Goal: Answer question/provide support: Share knowledge or assist other users

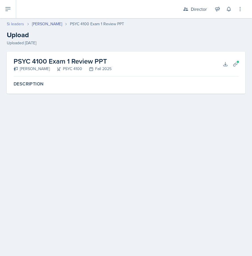
click at [17, 22] on link "Si leaders" at bounding box center [15, 24] width 17 height 6
select select "2bed604d-1099-4043-b1bc-2365e8740244"
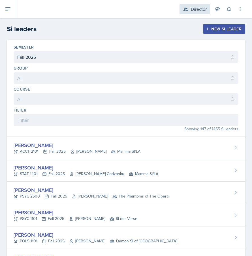
click at [194, 7] on div "Director" at bounding box center [199, 9] width 16 height 7
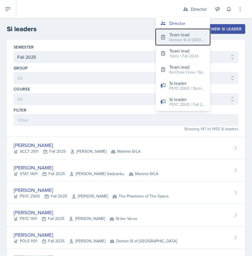
click at [177, 37] on div "Demon SI of Fleet Street / Fall 2025" at bounding box center [187, 40] width 36 height 6
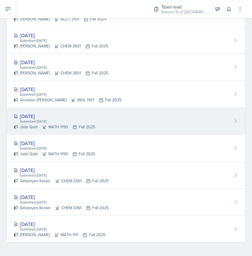
scroll to position [255, 0]
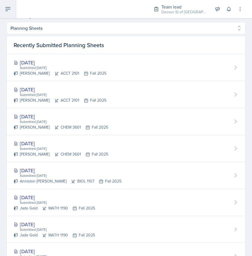
click at [10, 12] on icon at bounding box center [8, 9] width 7 height 7
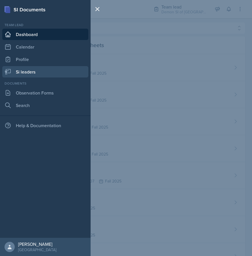
click at [33, 70] on link "Si leaders" at bounding box center [45, 71] width 86 height 11
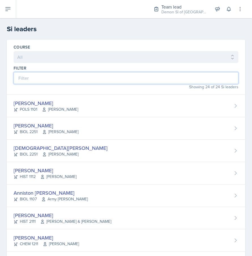
click at [73, 79] on input at bounding box center [126, 78] width 225 height 12
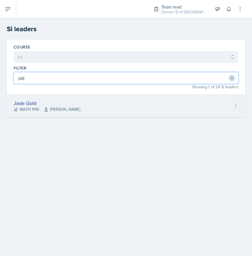
type input "jad"
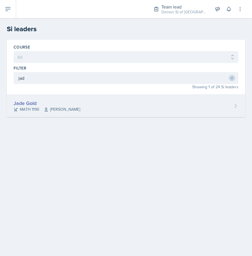
click at [68, 104] on div "Jade Gold MATH 1190 Ben Sloop" at bounding box center [126, 106] width 239 height 22
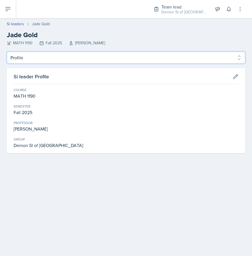
click at [61, 56] on select "Profile Planning Sheets Observation Forms Uploads" at bounding box center [126, 58] width 239 height 12
select select "Planning Sheets"
click at [7, 52] on select "Profile Planning Sheets Observation Forms Uploads" at bounding box center [126, 58] width 239 height 12
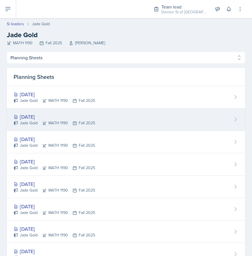
click at [58, 124] on div "Jade Gold MATH 1190 Fall 2025" at bounding box center [55, 123] width 82 height 6
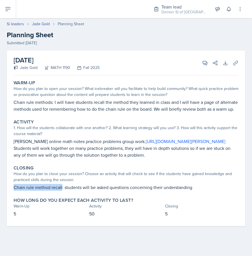
drag, startPoint x: 62, startPoint y: 193, endPoint x: -37, endPoint y: 191, distance: 99.2
click at [0, 191] on html "SI Documents Team lead Dashboard Calendar Profile Si leaders Documents Observat…" at bounding box center [126, 128] width 252 height 256
copy p "Chain rule method recall"
click at [146, 144] on link "https://tutorial.math.lamar.edu/Classes/CalcI/ChainRule.aspx" at bounding box center [186, 141] width 80 height 6
click at [205, 63] on icon at bounding box center [205, 63] width 4 height 4
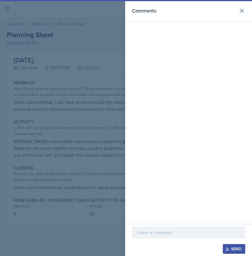
click at [164, 234] on p at bounding box center [189, 232] width 104 height 7
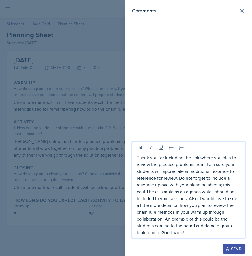
click at [97, 180] on div at bounding box center [126, 128] width 252 height 256
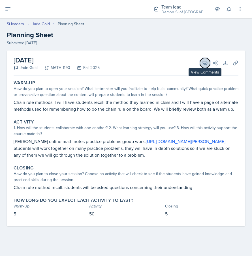
click at [205, 67] on button "View Comments" at bounding box center [205, 63] width 10 height 10
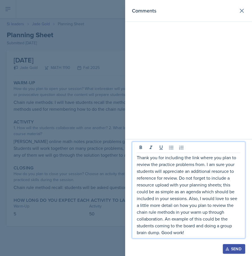
click at [220, 163] on p "Thank you for including the link where you plan to review the practice problems…" at bounding box center [189, 195] width 104 height 82
click at [220, 173] on p "Thank you for including the link where you plan to review the practice problems…" at bounding box center [189, 195] width 104 height 82
click at [220, 171] on p "Thank you for including the link where you plan to review the practice problems…" at bounding box center [189, 195] width 104 height 82
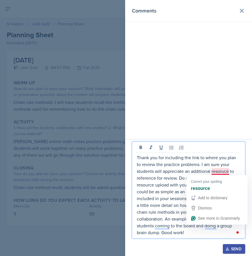
click at [217, 170] on p "Thank you for including the link to where you plan to review the practice probl…" at bounding box center [189, 195] width 104 height 82
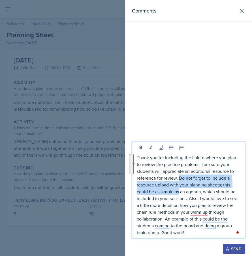
drag, startPoint x: 180, startPoint y: 191, endPoint x: 179, endPoint y: 177, distance: 13.9
click at [179, 177] on p "Thank you for including the link to where you plan to review the practice probl…" at bounding box center [189, 195] width 104 height 82
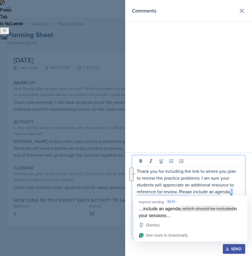
drag, startPoint x: 222, startPoint y: 198, endPoint x: 231, endPoint y: 193, distance: 10.9
click at [231, 193] on p "Thank you for including the link to where you plan to review the practice probl…" at bounding box center [189, 201] width 104 height 68
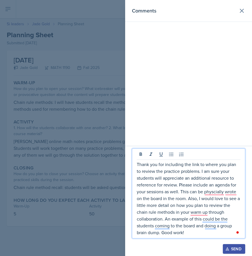
click at [185, 194] on p "Thank you for including the link to where you plan to review the practice probl…" at bounding box center [189, 198] width 104 height 75
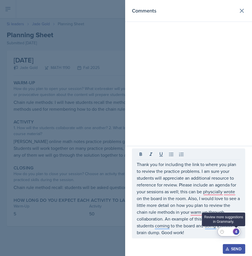
click at [239, 231] on button "4" at bounding box center [236, 231] width 7 height 7
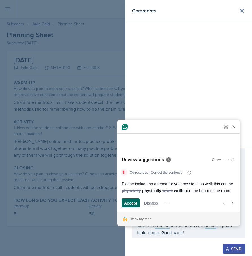
click at [126, 205] on span "Accept" at bounding box center [130, 203] width 13 height 6
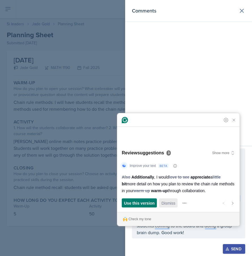
click at [165, 200] on span "Dismiss" at bounding box center [169, 203] width 14 height 6
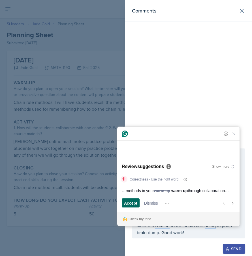
click at [126, 200] on span "Accept" at bounding box center [130, 203] width 13 height 6
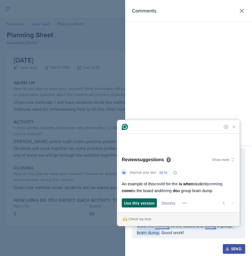
click at [149, 204] on span "Use this version" at bounding box center [139, 203] width 31 height 6
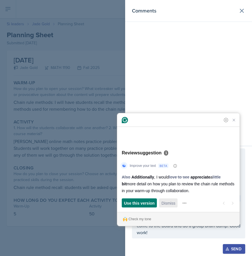
click at [164, 205] on span "Dismiss" at bounding box center [169, 203] width 14 height 6
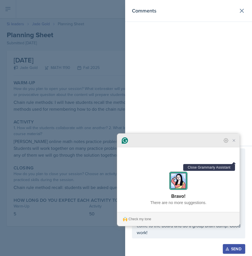
click at [237, 144] on icon "Close Grammarly Assistant" at bounding box center [234, 140] width 7 height 7
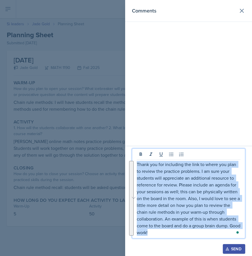
drag, startPoint x: 162, startPoint y: 233, endPoint x: 129, endPoint y: 160, distance: 80.0
click at [129, 160] on div "Thank you for including the link to where you plan to review the practice probl…" at bounding box center [188, 201] width 127 height 110
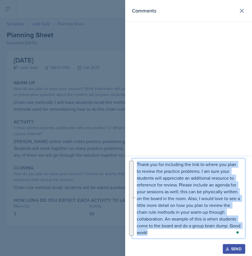
copy p "Thank you for including the link to where you plan to review the practice probl…"
click at [232, 248] on div "Send" at bounding box center [234, 248] width 15 height 5
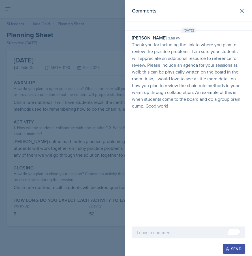
click at [35, 25] on div at bounding box center [126, 128] width 252 height 256
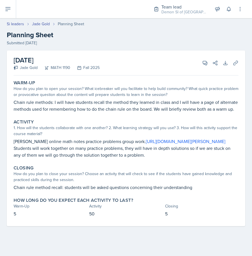
click at [36, 21] on header "Si leaders Jade Gold Planning Sheet Planning Sheet Submitted Oct 6th, 2025" at bounding box center [126, 33] width 252 height 36
click at [36, 21] on link "Jade Gold" at bounding box center [41, 24] width 18 height 6
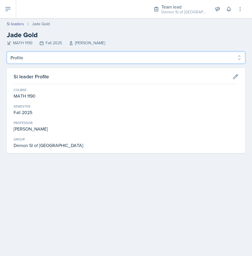
click at [41, 56] on select "Profile Planning Sheets Observation Forms Uploads" at bounding box center [126, 58] width 239 height 12
select select "Planning Sheets"
click at [7, 52] on select "Profile Planning Sheets Observation Forms Uploads" at bounding box center [126, 58] width 239 height 12
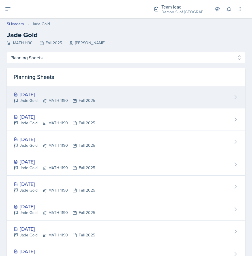
click at [38, 88] on div "Oct 9th, 2025 Jade Gold MATH 1190 Fall 2025" at bounding box center [126, 97] width 239 height 22
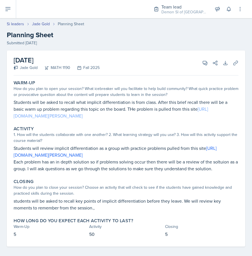
scroll to position [4, 0]
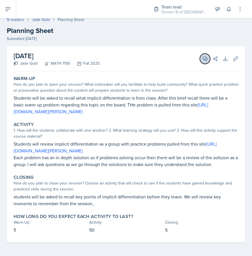
click at [205, 58] on icon at bounding box center [205, 59] width 6 height 6
click at [0, 0] on section "Comments Send" at bounding box center [0, 0] width 0 height 0
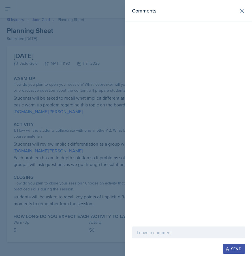
click at [166, 230] on p at bounding box center [189, 232] width 104 height 7
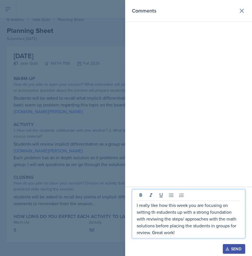
click at [156, 217] on p "I really like how this week you are focusing on setting th estudents up with a …" at bounding box center [189, 218] width 104 height 34
click at [69, 158] on div at bounding box center [126, 128] width 252 height 256
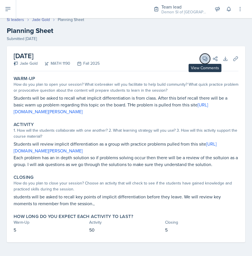
click at [203, 61] on icon at bounding box center [205, 59] width 6 height 6
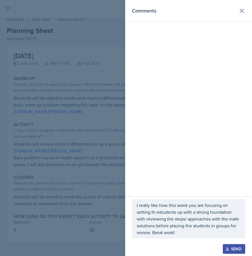
click at [164, 205] on p "I really like how this week you are focusing on setting th estudents up with a …" at bounding box center [189, 218] width 104 height 34
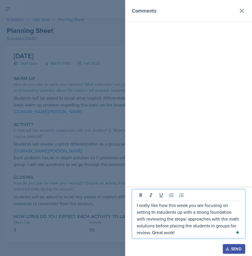
click at [156, 209] on p "I really like how this week you are focusing on setting th estudents up with a …" at bounding box center [189, 218] width 104 height 34
click at [239, 232] on div "Open Grammarly." at bounding box center [237, 231] width 3 height 3
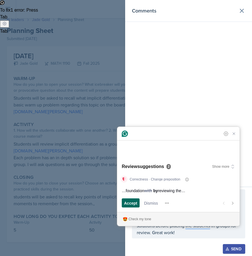
click at [130, 203] on span "Accept" at bounding box center [130, 203] width 13 height 6
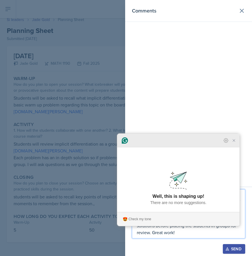
click at [234, 147] on div at bounding box center [178, 140] width 122 height 14
click at [237, 144] on icon "Close Grammarly Assistant" at bounding box center [234, 140] width 7 height 7
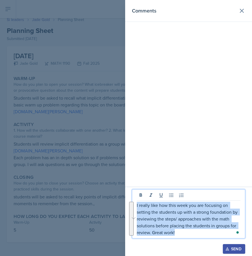
drag, startPoint x: 182, startPoint y: 234, endPoint x: 129, endPoint y: 197, distance: 65.0
click at [129, 197] on div "I really like how this week you are focusing on setting the students up with a …" at bounding box center [188, 220] width 127 height 69
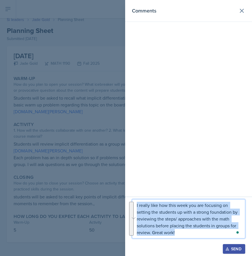
copy p "I really like how this week you are focusing on setting the students up with a …"
click at [232, 248] on div "Send" at bounding box center [234, 248] width 15 height 5
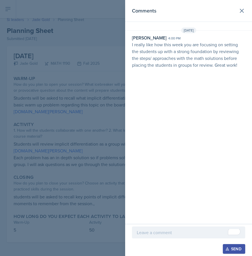
click at [35, 13] on div at bounding box center [126, 128] width 252 height 256
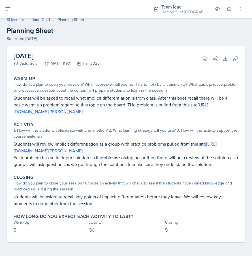
click at [19, 19] on link "Si leaders" at bounding box center [15, 20] width 17 height 6
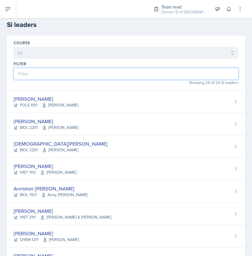
click at [50, 70] on input at bounding box center [126, 74] width 225 height 12
type input "a"
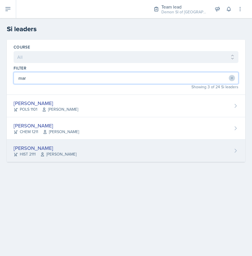
type input "mar"
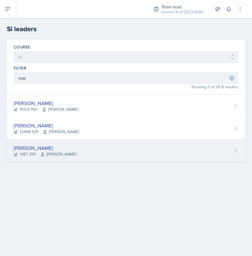
click at [25, 158] on div "Maria Patino Cruz HIST 2111 George Bertrand" at bounding box center [126, 150] width 239 height 22
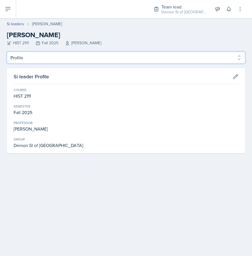
click at [76, 60] on select "Profile Planning Sheets Observation Forms Uploads" at bounding box center [126, 58] width 239 height 12
select select "Planning Sheets"
click at [7, 52] on select "Profile Planning Sheets Observation Forms Uploads" at bounding box center [126, 58] width 239 height 12
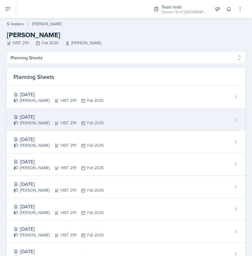
click at [64, 113] on div "Oct 6th, 2025" at bounding box center [59, 117] width 90 height 8
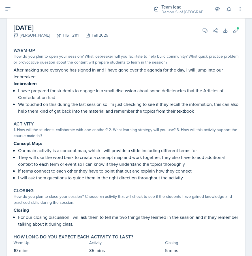
scroll to position [33, 0]
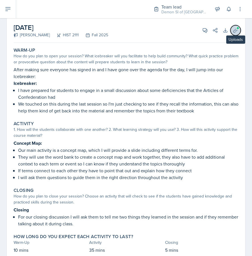
click at [237, 30] on icon at bounding box center [236, 30] width 4 height 4
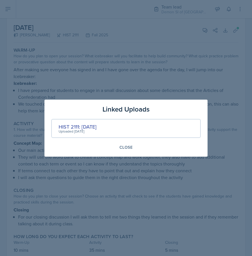
click at [71, 131] on div "Uploaded Oct 5th, 2025" at bounding box center [78, 131] width 38 height 5
click at [73, 125] on div "HIST 2111: Oct 6th" at bounding box center [78, 127] width 38 height 8
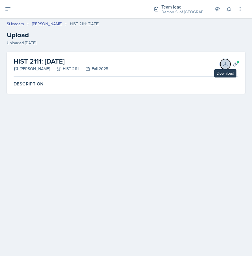
click at [223, 65] on icon at bounding box center [226, 64] width 6 height 6
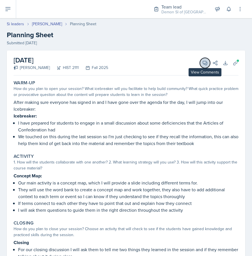
click at [203, 61] on icon at bounding box center [205, 63] width 6 height 6
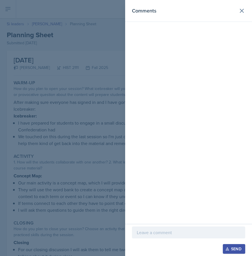
click at [154, 233] on p at bounding box center [189, 232] width 104 height 7
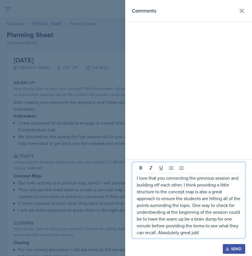
click at [73, 184] on div at bounding box center [126, 128] width 252 height 256
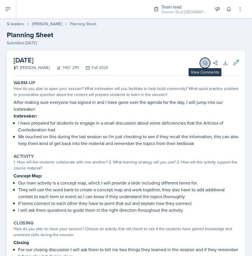
click at [205, 64] on icon at bounding box center [205, 63] width 4 height 4
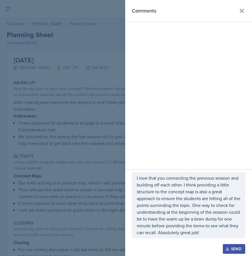
click at [198, 217] on p "I love that you connecting the previous session and building off each other. I …" at bounding box center [189, 204] width 104 height 61
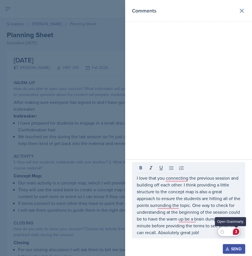
click at [238, 230] on div "3" at bounding box center [236, 231] width 6 height 6
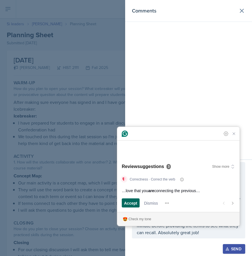
click at [125, 202] on span "Accept" at bounding box center [130, 203] width 13 height 6
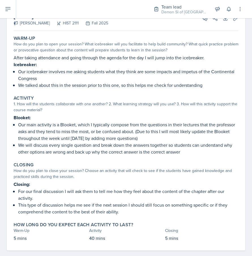
scroll to position [45, 0]
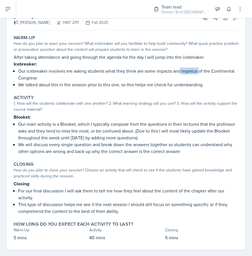
drag, startPoint x: 200, startPoint y: 72, endPoint x: 181, endPoint y: 72, distance: 19.6
click at [181, 72] on p "Our icebreaker involves me asking students what they think are some impacts and…" at bounding box center [128, 74] width 220 height 14
copy p "impetus"
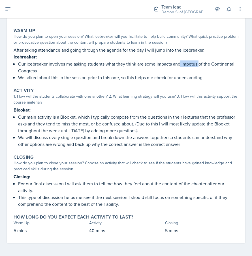
scroll to position [0, 0]
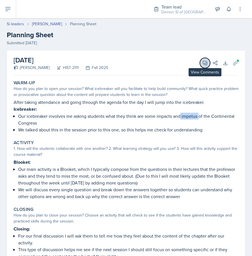
click at [203, 63] on icon at bounding box center [205, 63] width 6 height 6
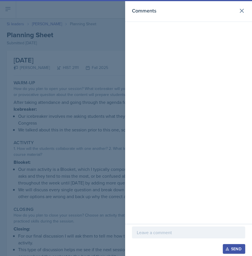
click at [153, 226] on div "Send" at bounding box center [188, 240] width 127 height 32
click at [151, 235] on p at bounding box center [189, 232] width 104 height 7
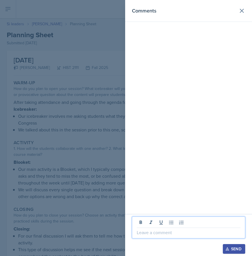
paste div
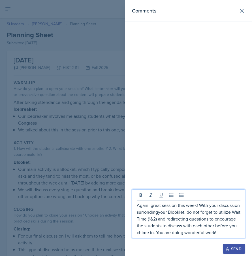
click at [159, 208] on p "Again, great session this week! With your discussion surrondingyour Blooklet, d…" at bounding box center [189, 218] width 104 height 34
click at [211, 223] on p "Again, great session this week! With your discussion surronding your Blooklet, …" at bounding box center [189, 218] width 104 height 34
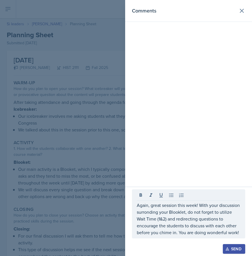
click at [86, 217] on div at bounding box center [126, 128] width 252 height 256
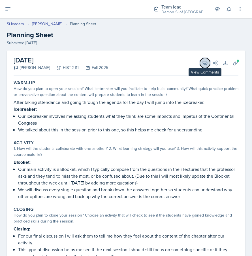
click at [205, 63] on icon at bounding box center [205, 63] width 4 height 4
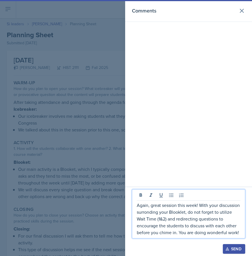
click at [166, 223] on p "Again, great session this week! With your discussion surronding your Blooklet, …" at bounding box center [189, 218] width 104 height 34
click at [238, 231] on div "Open Grammarly." at bounding box center [237, 232] width 3 height 3
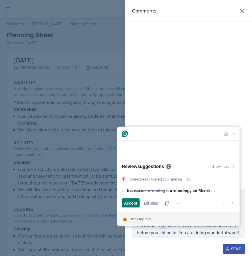
click at [130, 197] on div "Correctness · Correct your spelling …discussion surronding surrounding your Blo…" at bounding box center [178, 192] width 122 height 40
click at [130, 202] on span "Accept" at bounding box center [130, 203] width 13 height 6
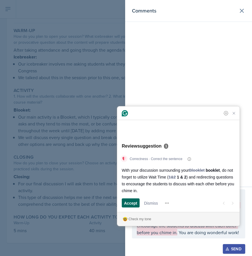
click at [125, 204] on span "Accept" at bounding box center [130, 203] width 13 height 6
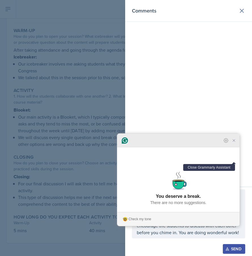
click at [235, 143] on icon "Close Grammarly Assistant" at bounding box center [234, 140] width 5 height 5
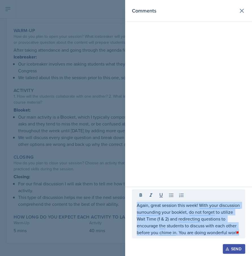
drag, startPoint x: 136, startPoint y: 204, endPoint x: 182, endPoint y: 241, distance: 58.7
click at [182, 241] on div "Again, great session this week! With your discussion surrounding your booklet, …" at bounding box center [188, 216] width 113 height 55
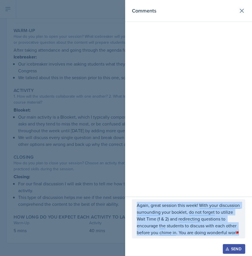
copy div "Again, great session this week! With your discussion surrounding your booklet, …"
click at [232, 248] on div "Send" at bounding box center [234, 248] width 15 height 5
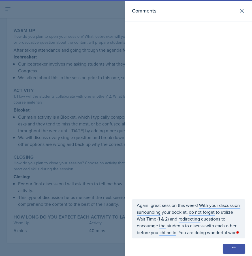
click at [113, 61] on div at bounding box center [126, 128] width 252 height 256
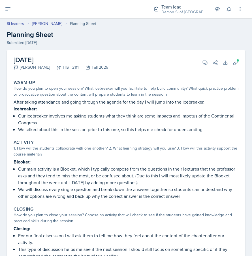
scroll to position [0, 0]
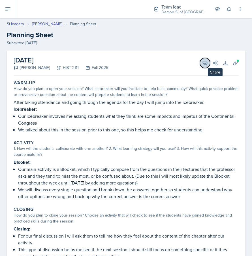
click at [209, 61] on button "View Comments" at bounding box center [205, 63] width 10 height 10
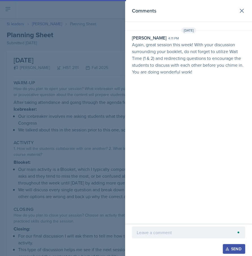
click at [98, 70] on div at bounding box center [126, 128] width 252 height 256
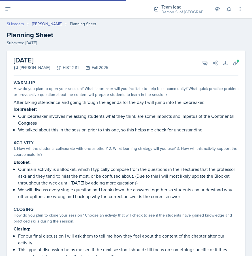
click at [16, 22] on link "Si leaders" at bounding box center [15, 24] width 17 height 6
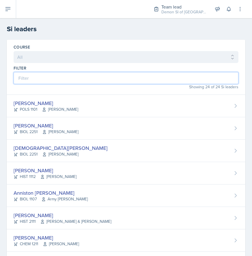
click at [77, 76] on input at bounding box center [126, 78] width 225 height 12
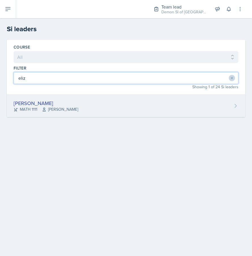
type input "eliz"
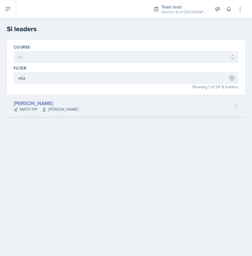
click at [47, 111] on span "Ikbel Zargouni" at bounding box center [60, 109] width 36 height 6
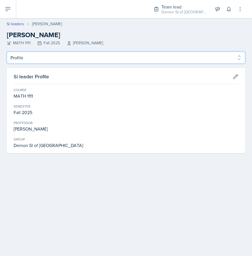
click at [29, 55] on select "Profile Planning Sheets Observation Forms Uploads" at bounding box center [126, 58] width 239 height 12
select select "Planning Sheets"
click at [7, 52] on select "Profile Planning Sheets Observation Forms Uploads" at bounding box center [126, 58] width 239 height 12
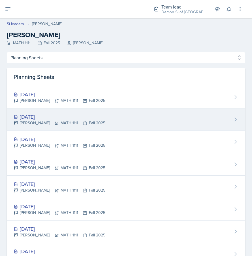
click at [37, 110] on div "Oct 6th, 2025 Elizabeth Yalew MATH 1111 Fall 2025" at bounding box center [126, 119] width 239 height 22
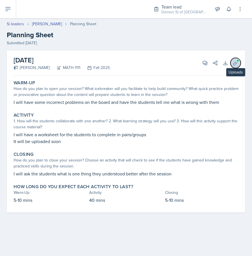
click at [238, 64] on icon at bounding box center [236, 63] width 6 height 6
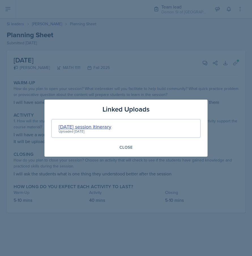
click at [81, 127] on div "Oct 6 session itinerary" at bounding box center [85, 127] width 53 height 8
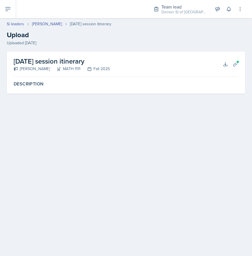
click at [220, 65] on div "Oct 6 session itinerary Elizabeth Yalew MATH 1111 Fall 2025 Download Planning S…" at bounding box center [126, 64] width 225 height 25
click at [228, 62] on icon at bounding box center [226, 64] width 6 height 6
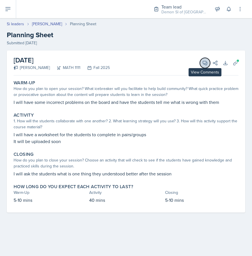
click at [203, 61] on icon at bounding box center [205, 63] width 4 height 4
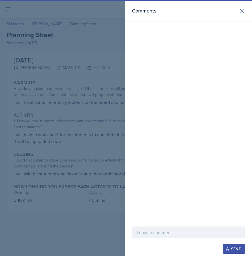
click at [144, 233] on p at bounding box center [189, 232] width 104 height 7
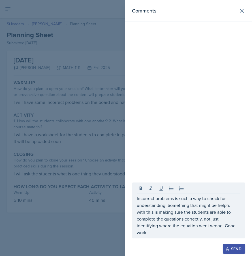
click at [84, 178] on div at bounding box center [126, 128] width 252 height 256
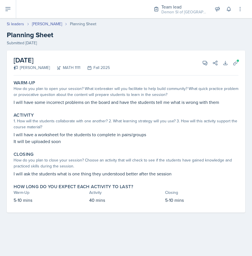
click at [200, 66] on div "October 6th, 2025 Elizabeth Yalew MATH 1111 Fall 2025 View Comments Comments In…" at bounding box center [126, 62] width 225 height 25
click at [205, 62] on icon at bounding box center [205, 63] width 6 height 6
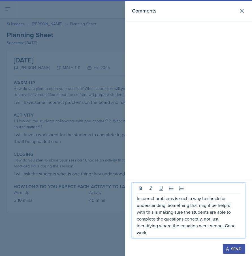
click at [202, 218] on p "Incorrect problems is such a way to check for understanding! Something that mig…" at bounding box center [189, 215] width 104 height 41
click at [233, 229] on p "Incorrect problems is such a way to check for understanding! Something that mig…" at bounding box center [189, 215] width 104 height 41
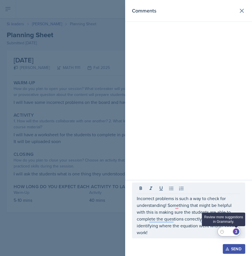
click at [237, 231] on div "3" at bounding box center [236, 231] width 6 height 6
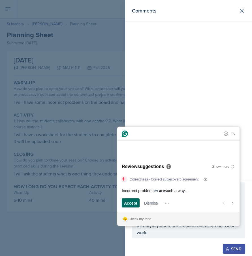
click at [129, 200] on span "Accept" at bounding box center [130, 203] width 13 height 6
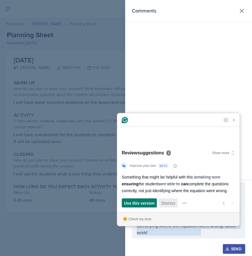
click at [170, 200] on span "Dismiss" at bounding box center [169, 203] width 14 height 6
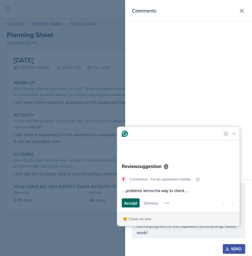
click at [134, 200] on span "Accept" at bounding box center [130, 203] width 13 height 6
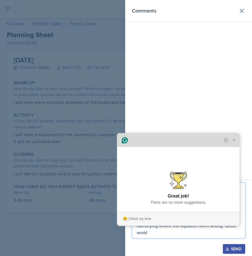
click at [239, 158] on div "Grammarly Assistant Accepting suggestion Great job! There are no more suggestio…" at bounding box center [178, 179] width 122 height 92
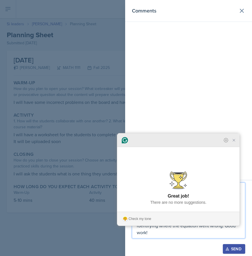
click at [236, 143] on icon "Close Grammarly Assistant" at bounding box center [234, 140] width 7 height 7
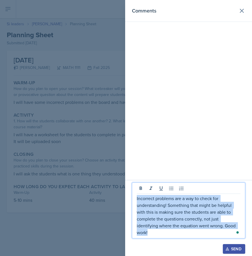
drag, startPoint x: 228, startPoint y: 232, endPoint x: 118, endPoint y: 182, distance: 121.3
click at [118, 182] on div "Comments Incorrect problems are a way to check for understanding! Something tha…" at bounding box center [126, 128] width 252 height 256
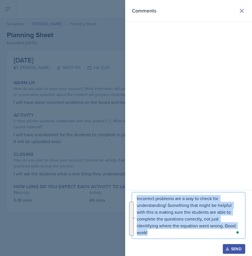
copy p "Incorrect problems are a way to check for understanding! Something that might b…"
click at [230, 246] on div "Send" at bounding box center [234, 248] width 15 height 5
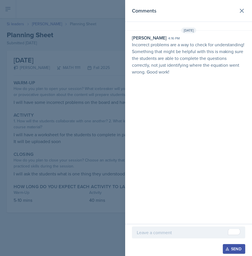
click at [97, 36] on div at bounding box center [126, 128] width 252 height 256
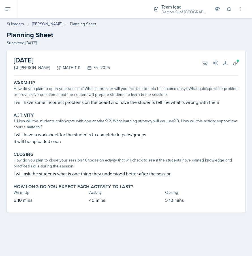
click at [56, 28] on div "Si leaders Elizabeth Yalew Planning Sheet Planning Sheet Submitted Oct 5th, 2025" at bounding box center [126, 33] width 252 height 25
click at [52, 26] on link "[PERSON_NAME]" at bounding box center [47, 24] width 30 height 6
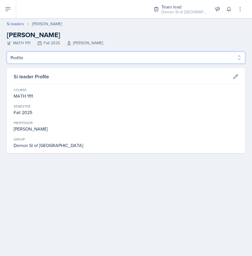
click at [55, 56] on select "Profile Planning Sheets Observation Forms Uploads" at bounding box center [126, 58] width 239 height 12
select select "Planning Sheets"
click at [7, 52] on select "Profile Planning Sheets Observation Forms Uploads" at bounding box center [126, 58] width 239 height 12
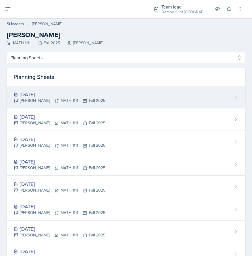
click at [49, 93] on div "[DATE]" at bounding box center [60, 94] width 92 height 8
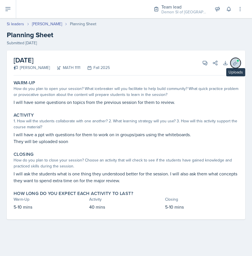
click at [239, 61] on span at bounding box center [237, 60] width 3 height 3
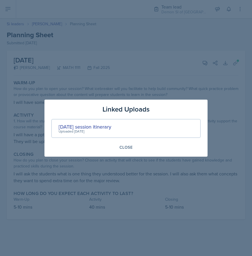
click at [69, 130] on div "Uploaded [DATE]" at bounding box center [85, 131] width 53 height 5
click at [72, 126] on div "Oct 9 session itinerary" at bounding box center [85, 127] width 53 height 8
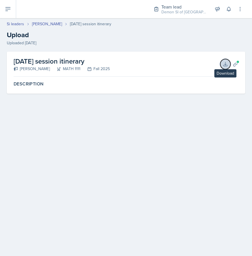
click at [223, 65] on icon at bounding box center [226, 64] width 6 height 6
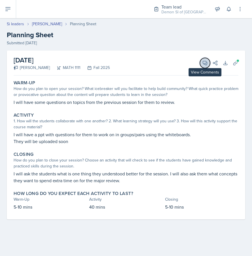
click at [207, 63] on icon at bounding box center [205, 63] width 4 height 4
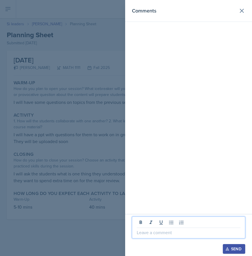
click at [156, 229] on p at bounding box center [189, 232] width 104 height 7
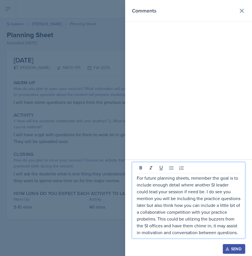
click at [103, 148] on div at bounding box center [126, 128] width 252 height 256
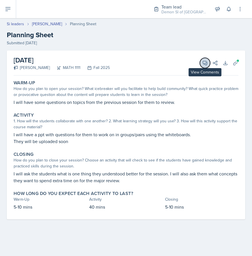
click at [201, 63] on button "View Comments" at bounding box center [205, 63] width 10 height 10
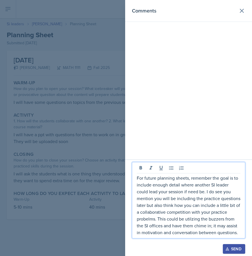
click at [167, 219] on p "For future planning sheets, remember the goal is to include enough detail where…" at bounding box center [189, 204] width 104 height 61
click at [238, 233] on div "Open Grammarly." at bounding box center [237, 232] width 3 height 3
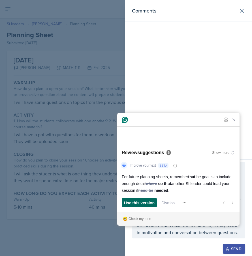
click at [125, 200] on span "Use this version" at bounding box center [139, 203] width 31 height 6
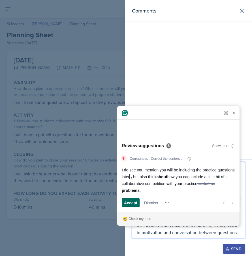
click at [125, 200] on span "Accept" at bounding box center [130, 203] width 13 height 6
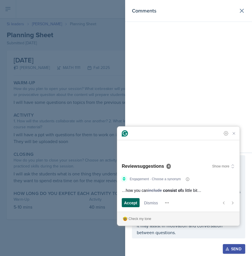
click at [127, 203] on span "Accept" at bounding box center [130, 203] width 13 height 6
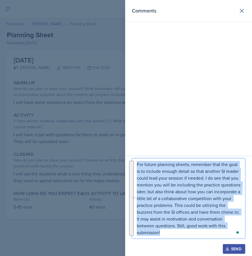
click at [229, 247] on icon "button" at bounding box center [228, 249] width 4 height 4
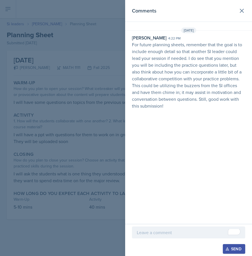
click at [40, 41] on div at bounding box center [126, 128] width 252 height 256
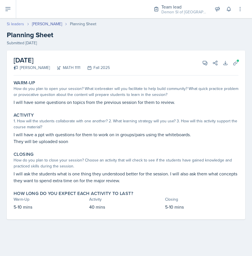
click at [14, 24] on link "Si leaders" at bounding box center [15, 24] width 17 height 6
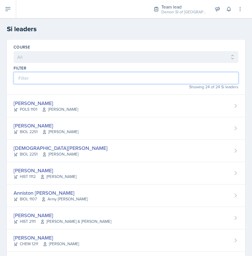
click at [49, 78] on input at bounding box center [126, 78] width 225 height 12
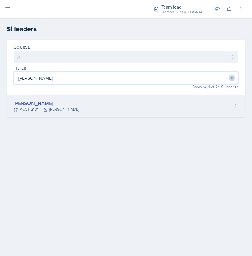
type input "frank"
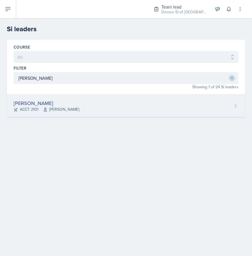
click at [25, 107] on div "ACCT 2101 Kelly Ha" at bounding box center [47, 109] width 66 height 6
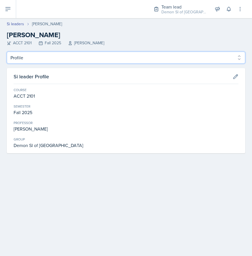
click at [57, 57] on select "Profile Planning Sheets Observation Forms Uploads" at bounding box center [126, 58] width 239 height 12
select select "Planning Sheets"
click at [7, 52] on select "Profile Planning Sheets Observation Forms Uploads" at bounding box center [126, 58] width 239 height 12
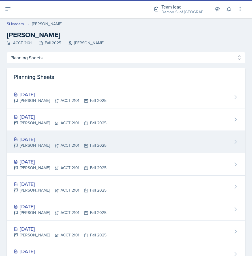
click at [39, 142] on div "Franky Gao ACCT 2101 Fall 2025" at bounding box center [60, 145] width 93 height 6
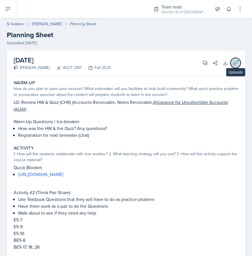
click at [235, 64] on icon at bounding box center [236, 63] width 4 height 4
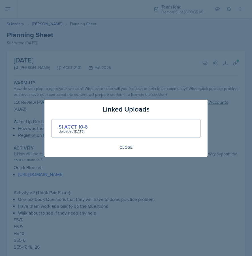
click at [79, 125] on div "SI ACCT 10-6" at bounding box center [73, 127] width 29 height 8
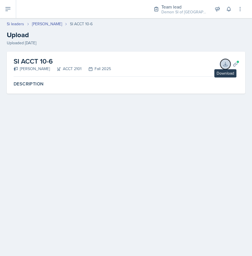
click at [226, 63] on icon at bounding box center [226, 64] width 6 height 6
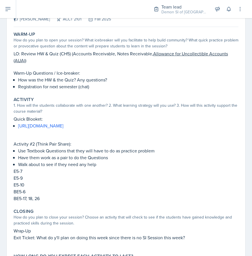
scroll to position [15, 0]
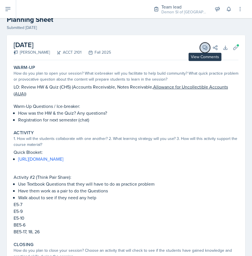
click at [206, 49] on icon at bounding box center [205, 48] width 4 height 4
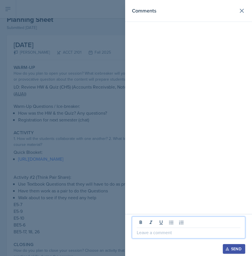
click at [149, 234] on p at bounding box center [189, 232] width 104 height 7
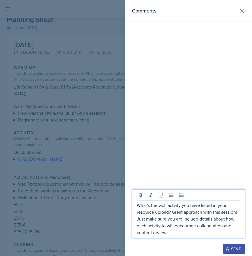
click at [97, 208] on div at bounding box center [126, 128] width 252 height 256
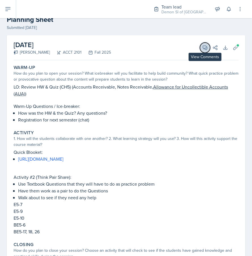
click at [204, 47] on icon at bounding box center [205, 48] width 6 height 6
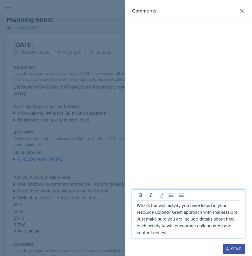
click at [177, 213] on p "What's the wall actvity you have listed in your resource upload? Great approach…" at bounding box center [189, 218] width 104 height 34
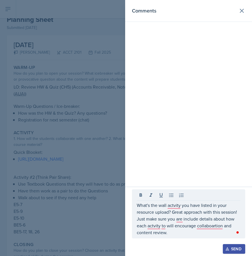
click at [239, 233] on div "Open Grammarly. 2 suggestions." at bounding box center [237, 231] width 3 height 3
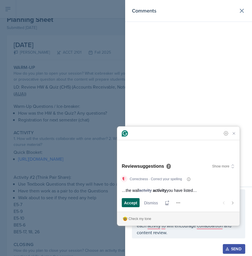
click at [132, 201] on span "Accept" at bounding box center [130, 203] width 13 height 6
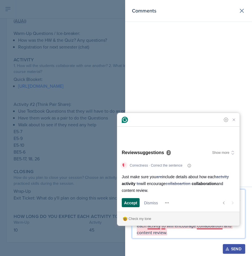
click at [135, 201] on span "Accept" at bounding box center [130, 203] width 13 height 6
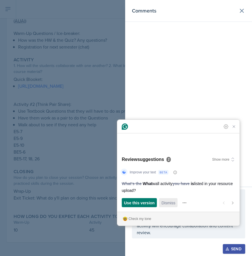
click at [177, 204] on button "Dismiss and open next suggestion" at bounding box center [168, 202] width 18 height 9
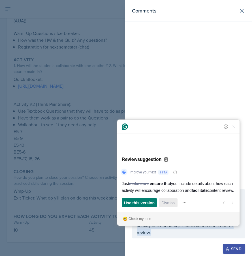
click at [172, 203] on span "Dismiss" at bounding box center [169, 203] width 14 height 6
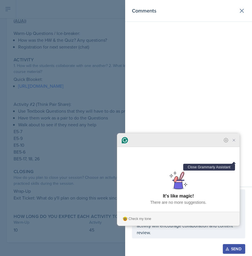
click at [237, 143] on icon "Close Grammarly Assistant" at bounding box center [234, 140] width 7 height 7
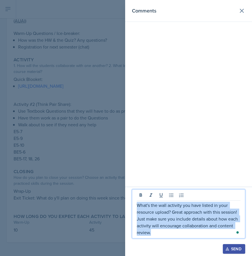
drag, startPoint x: 152, startPoint y: 234, endPoint x: 127, endPoint y: 194, distance: 47.1
click at [127, 194] on div "What's the wall activity you have listed in your resource upload? Great approac…" at bounding box center [188, 220] width 127 height 69
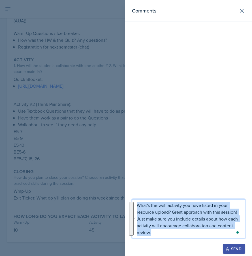
copy p "What's the wall activity you have listed in your resource upload? Great approac…"
click at [229, 245] on button "Send" at bounding box center [234, 249] width 22 height 10
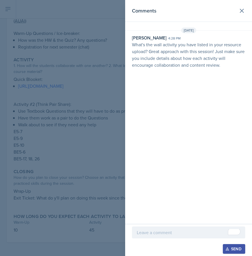
click at [39, 42] on div at bounding box center [126, 128] width 252 height 256
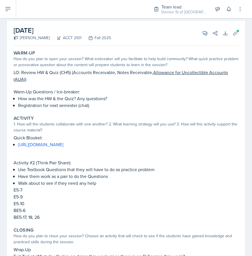
scroll to position [0, 0]
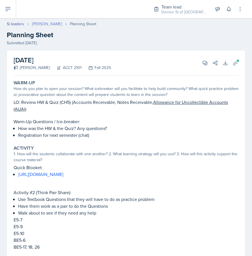
click at [42, 22] on link "[PERSON_NAME]" at bounding box center [47, 24] width 30 height 6
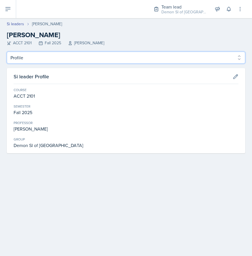
click at [43, 55] on select "Profile Planning Sheets Observation Forms Uploads" at bounding box center [126, 58] width 239 height 12
select select "Planning Sheets"
click at [7, 52] on select "Profile Planning Sheets Observation Forms Uploads" at bounding box center [126, 58] width 239 height 12
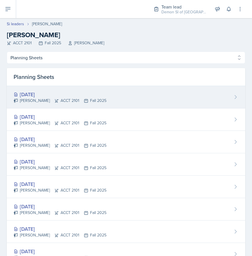
click at [38, 95] on div "Oct 29th, 2025" at bounding box center [60, 94] width 93 height 8
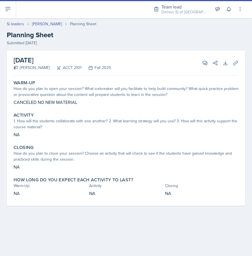
select select "Planning Sheets"
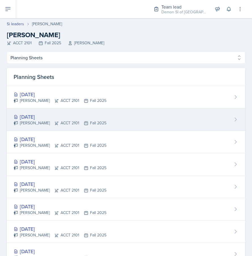
click at [35, 118] on div "[DATE]" at bounding box center [60, 117] width 93 height 8
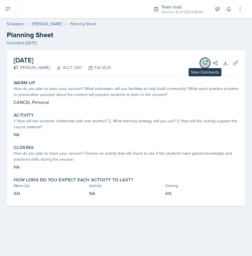
click at [209, 60] on button "View Comments" at bounding box center [205, 63] width 10 height 10
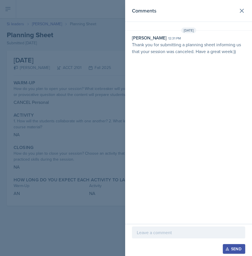
click at [74, 93] on div at bounding box center [126, 128] width 252 height 256
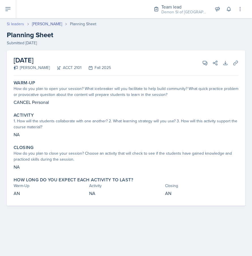
click at [16, 24] on link "Si leaders" at bounding box center [15, 24] width 17 height 6
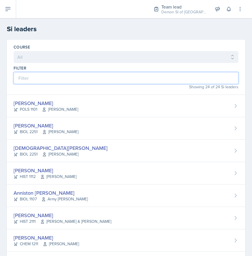
click at [65, 74] on input at bounding box center [126, 78] width 225 height 12
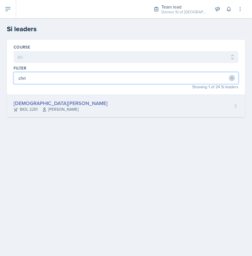
type input "chri"
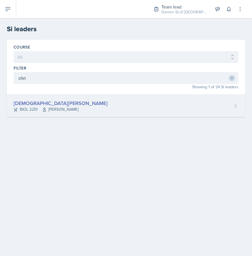
click at [42, 102] on div "[DEMOGRAPHIC_DATA][PERSON_NAME]" at bounding box center [61, 103] width 94 height 8
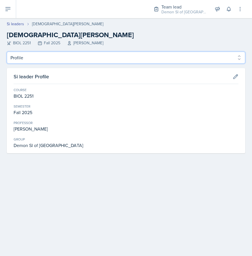
click at [39, 57] on select "Profile Planning Sheets Observation Forms Uploads" at bounding box center [126, 58] width 239 height 12
select select "Planning Sheets"
click at [7, 52] on select "Profile Planning Sheets Observation Forms Uploads" at bounding box center [126, 58] width 239 height 12
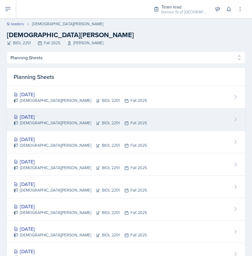
click at [45, 118] on div "[DATE]" at bounding box center [80, 117] width 133 height 8
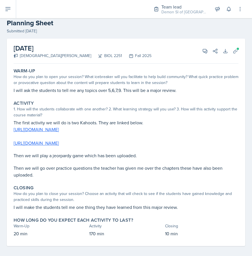
scroll to position [16, 0]
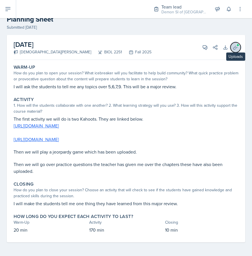
click at [239, 48] on button "Uploads" at bounding box center [236, 47] width 10 height 10
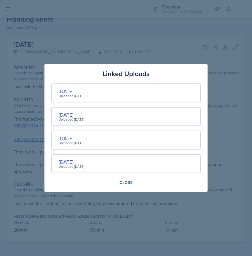
click at [58, 88] on div "OCT 7 Uploaded Oct 5th, 2025" at bounding box center [126, 92] width 150 height 19
click at [67, 88] on div "OCT 7" at bounding box center [72, 91] width 26 height 8
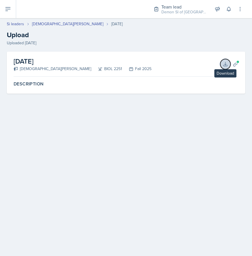
click at [228, 63] on icon at bounding box center [226, 64] width 6 height 6
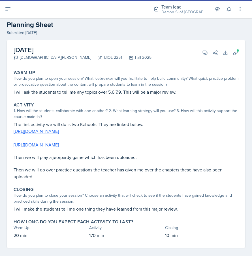
scroll to position [16, 0]
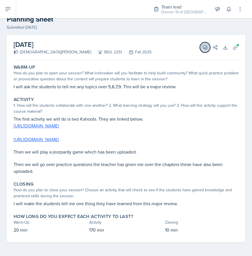
click at [205, 45] on icon at bounding box center [205, 47] width 6 height 6
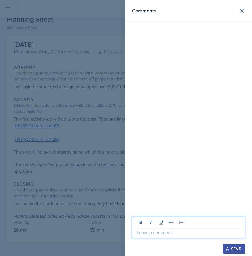
click at [171, 234] on p at bounding box center [189, 232] width 104 height 7
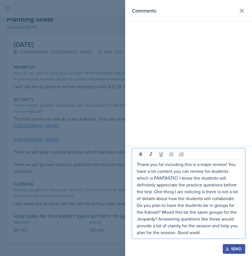
click at [172, 227] on p "Thank you for including this is a major review! You have a lot content you can …" at bounding box center [189, 198] width 104 height 75
click at [94, 90] on div at bounding box center [126, 128] width 252 height 256
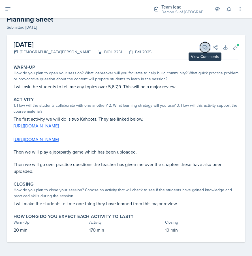
click at [204, 45] on icon at bounding box center [205, 47] width 4 height 4
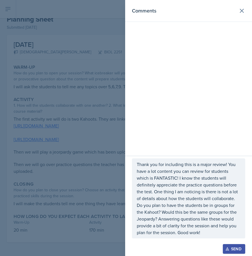
click at [173, 220] on p "Thank you for including this is a major review! You have a lot content you can …" at bounding box center [189, 198] width 104 height 75
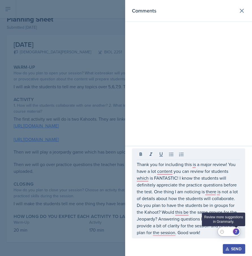
click at [237, 230] on div "7" at bounding box center [236, 231] width 6 height 6
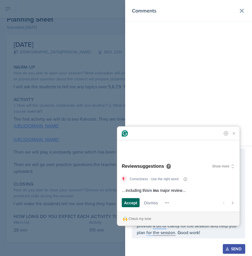
click at [133, 200] on span "Accept" at bounding box center [130, 203] width 13 height 6
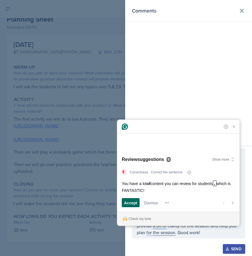
click at [133, 200] on span "Accept" at bounding box center [130, 203] width 13 height 6
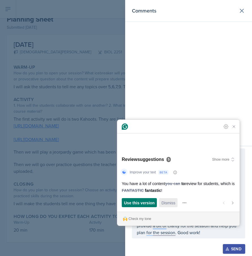
click at [164, 203] on span "Dismiss" at bounding box center [169, 203] width 14 height 6
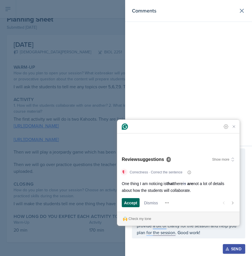
click at [128, 202] on span "Accept" at bounding box center [130, 203] width 13 height 6
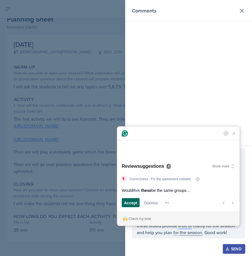
click at [134, 202] on span "Accept" at bounding box center [130, 203] width 13 height 6
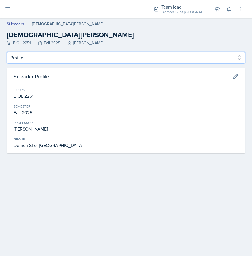
click at [56, 62] on select "Profile Planning Sheets Observation Forms Uploads" at bounding box center [126, 58] width 239 height 12
select select "Planning Sheets"
click at [7, 52] on select "Profile Planning Sheets Observation Forms Uploads" at bounding box center [126, 58] width 239 height 12
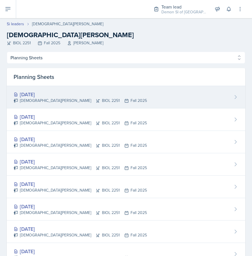
click at [96, 100] on icon at bounding box center [98, 100] width 5 height 5
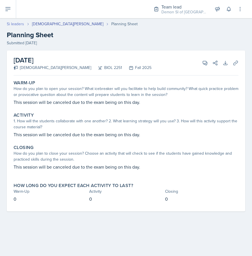
click at [14, 25] on link "Si leaders" at bounding box center [15, 24] width 17 height 6
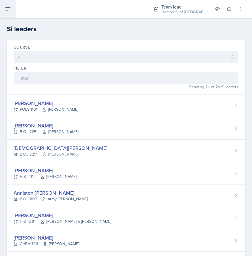
click at [5, 13] on button at bounding box center [8, 9] width 16 height 18
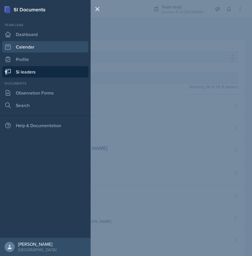
click at [21, 47] on link "Calendar" at bounding box center [45, 46] width 86 height 11
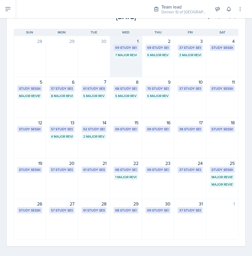
scroll to position [41, 0]
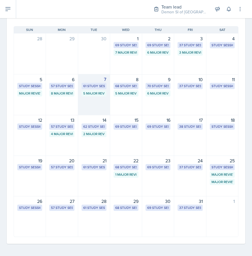
click at [89, 92] on div "5 Major Review Sessions" at bounding box center [94, 93] width 22 height 5
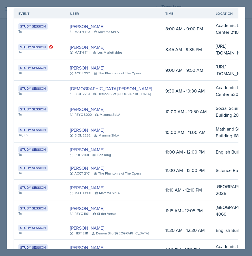
scroll to position [0, 0]
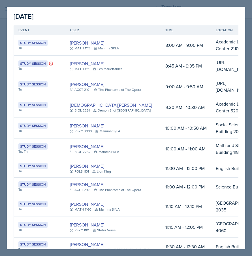
click at [220, 4] on div at bounding box center [126, 128] width 252 height 256
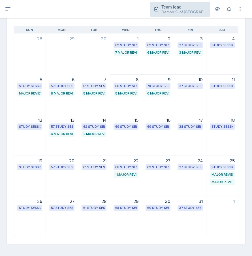
click at [202, 2] on div "Team lead Demon SI of Fleet Street / Fall 2025" at bounding box center [180, 9] width 60 height 15
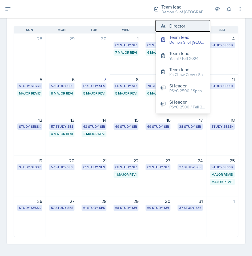
click at [173, 30] on button "Director" at bounding box center [183, 25] width 54 height 11
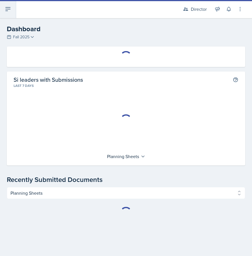
click at [10, 16] on button at bounding box center [8, 9] width 16 height 18
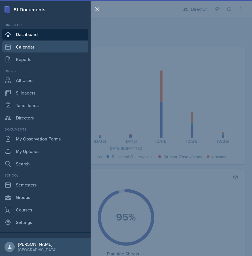
click at [35, 47] on link "Calendar" at bounding box center [45, 46] width 86 height 11
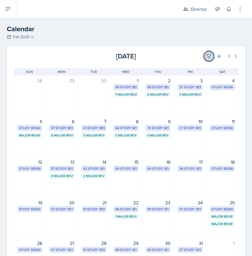
click at [210, 56] on icon at bounding box center [209, 56] width 4 height 4
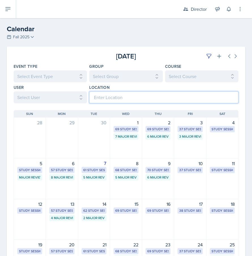
click at [135, 100] on input at bounding box center [163, 97] width 149 height 12
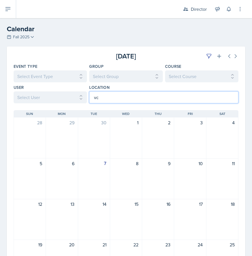
type input "v"
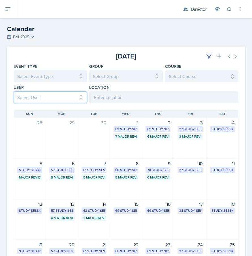
click at [53, 92] on select "Select User All Abeer Kayser Aditya Chauhan Aissa Sylla Alberto Di Stanislao Al…" at bounding box center [50, 97] width 73 height 12
select select "26974334-f918-4081-872e-49d1b5615fcb"
click at [14, 91] on select "Select User All Abeer Kayser Aditya Chauhan Aissa Sylla Alberto Di Stanislao Al…" at bounding box center [50, 97] width 73 height 12
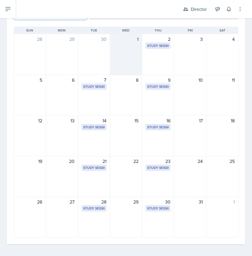
scroll to position [84, 0]
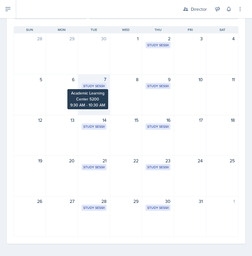
click at [93, 81] on div "7" at bounding box center [94, 79] width 25 height 7
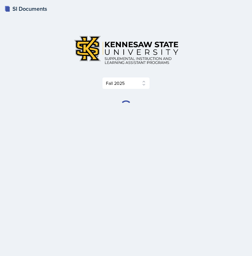
select select "2bed604d-1099-4043-b1bc-2365e8740244"
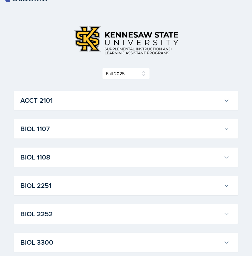
scroll to position [19, 0]
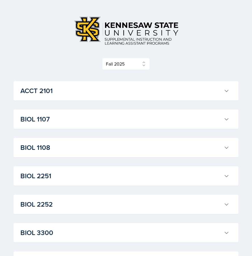
click at [58, 168] on div "BIOL 2251 [PERSON_NAME] Professor: [PERSON_NAME] Export to Google Calendar Recu…" at bounding box center [126, 175] width 225 height 19
click at [57, 178] on h3 "BIOL 2251" at bounding box center [120, 176] width 201 height 10
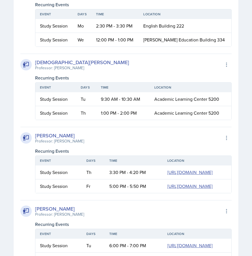
scroll to position [489, 0]
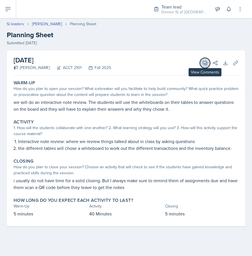
click at [204, 63] on icon at bounding box center [205, 63] width 4 height 4
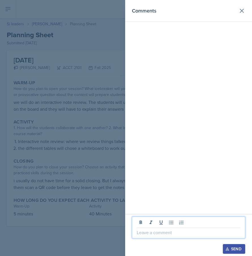
click at [152, 229] on p at bounding box center [189, 232] width 104 height 7
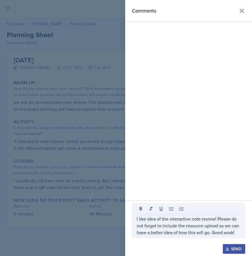
click at [232, 248] on div "Send" at bounding box center [234, 248] width 15 height 5
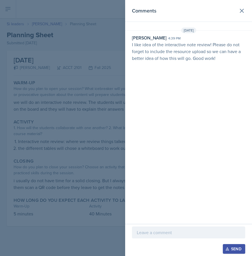
click at [41, 101] on div at bounding box center [126, 128] width 252 height 256
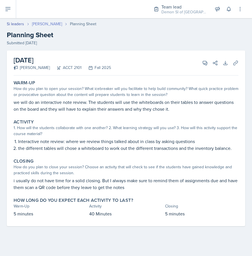
click at [44, 21] on link "[PERSON_NAME]" at bounding box center [47, 24] width 30 height 6
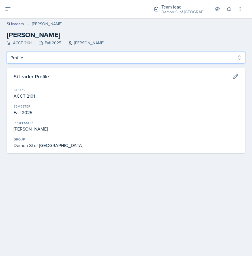
click at [63, 61] on select "Profile Planning Sheets Observation Forms Uploads" at bounding box center [126, 58] width 239 height 12
select select "Planning Sheets"
click at [7, 52] on select "Profile Planning Sheets Observation Forms Uploads" at bounding box center [126, 58] width 239 height 12
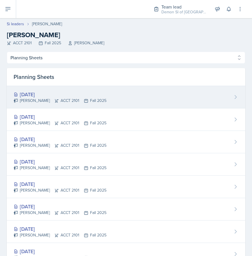
click at [55, 94] on div "[DATE]" at bounding box center [60, 94] width 93 height 8
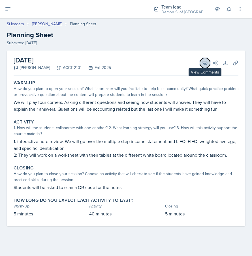
click at [202, 61] on icon at bounding box center [205, 63] width 6 height 6
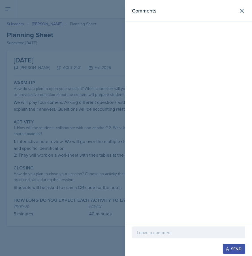
click at [181, 232] on p at bounding box center [189, 232] width 104 height 7
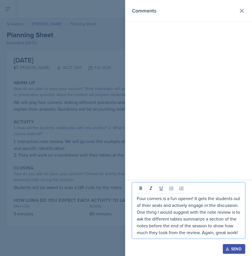
click at [100, 182] on div at bounding box center [126, 128] width 252 height 256
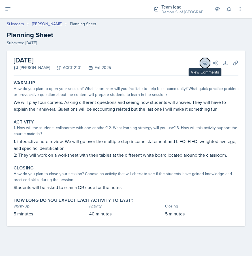
click at [206, 61] on span at bounding box center [207, 61] width 3 height 3
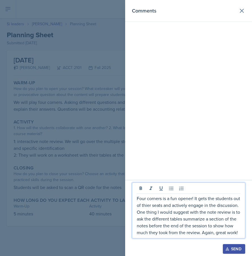
click at [187, 228] on p "Four corners is a fun opener! It gets the students out of thier seats and activ…" at bounding box center [189, 215] width 104 height 41
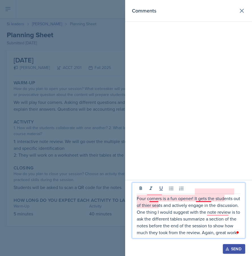
click at [154, 196] on p "Four corners is a fun opener! It gets the students out of thier seats and activ…" at bounding box center [189, 215] width 104 height 41
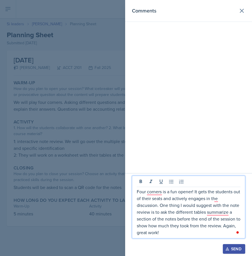
click at [237, 232] on div "Open Grammarly." at bounding box center [237, 232] width 3 height 3
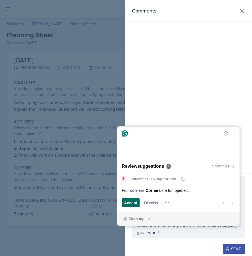
click at [122, 201] on button "Accept and open next suggestion" at bounding box center [131, 202] width 18 height 9
click at [130, 205] on span "Accept" at bounding box center [130, 203] width 13 height 6
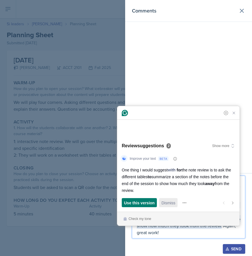
click at [170, 200] on span "Dismiss" at bounding box center [169, 203] width 14 height 6
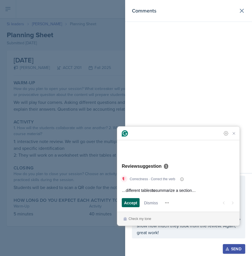
click at [127, 202] on span "Accept" at bounding box center [130, 203] width 13 height 6
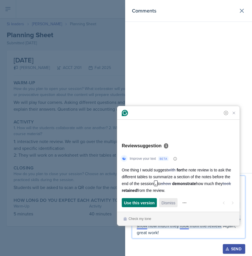
click at [167, 203] on span "Dismiss" at bounding box center [169, 203] width 14 height 6
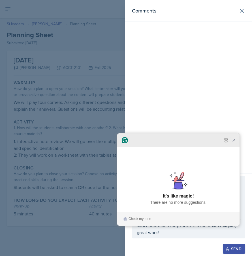
click at [233, 143] on icon "Close Grammarly Assistant" at bounding box center [234, 140] width 7 height 7
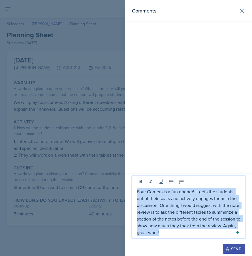
drag, startPoint x: 161, startPoint y: 233, endPoint x: 57, endPoint y: 123, distance: 151.7
click at [57, 124] on div "Comments Four Corners is a fun opener! It gets the students out of their seats …" at bounding box center [126, 128] width 252 height 256
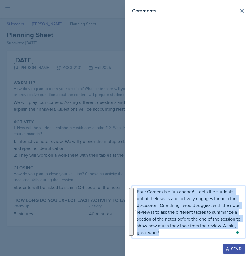
copy p "Four Corners is a fun opener! It gets the students out of their seats and activ…"
click at [233, 247] on div "Send" at bounding box center [234, 248] width 15 height 5
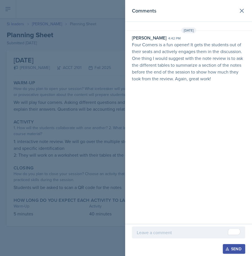
click at [53, 204] on div at bounding box center [126, 128] width 252 height 256
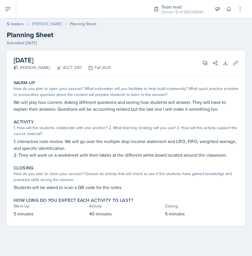
click at [45, 22] on link "[PERSON_NAME]" at bounding box center [47, 24] width 30 height 6
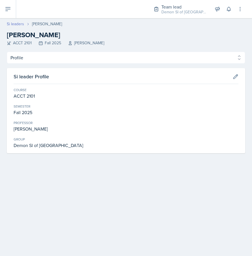
click at [20, 24] on link "Si leaders" at bounding box center [15, 24] width 17 height 6
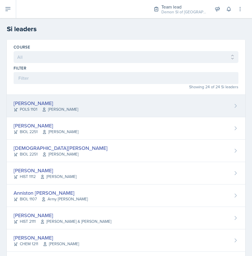
click at [39, 108] on div "POLS 1101 John Moran" at bounding box center [46, 109] width 65 height 6
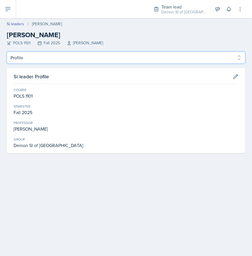
click at [34, 52] on select "Profile Planning Sheets Observation Forms Uploads" at bounding box center [126, 58] width 239 height 12
click at [7, 52] on select "Profile Planning Sheets Observation Forms Uploads" at bounding box center [126, 58] width 239 height 12
click at [32, 55] on select "Profile Planning Sheets Observation Forms Uploads" at bounding box center [126, 58] width 239 height 12
select select "Planning Sheets"
click at [7, 52] on select "Profile Planning Sheets Observation Forms Uploads" at bounding box center [126, 58] width 239 height 12
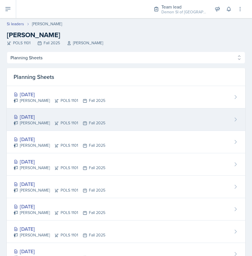
click at [43, 115] on div "[DATE]" at bounding box center [60, 117] width 92 height 8
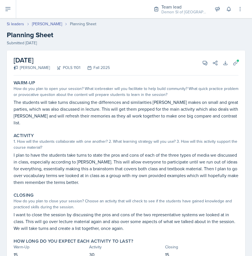
scroll to position [18, 0]
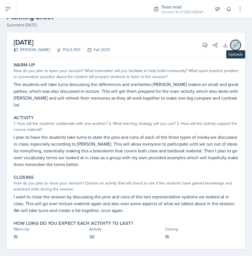
click at [237, 43] on span at bounding box center [237, 42] width 3 height 3
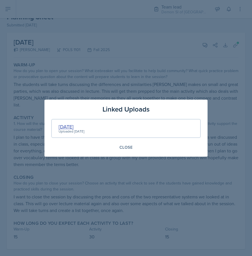
click at [61, 125] on div "10-02-25" at bounding box center [72, 127] width 26 height 8
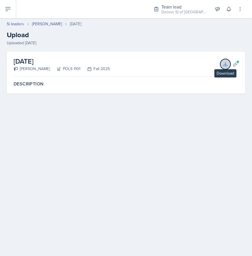
click at [226, 68] on button "Download" at bounding box center [225, 64] width 10 height 10
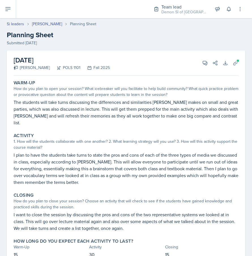
scroll to position [0, 0]
click at [236, 61] on icon at bounding box center [236, 63] width 6 height 6
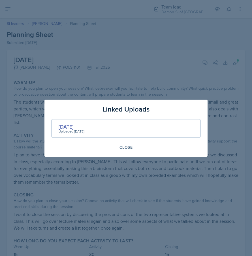
click at [107, 85] on div at bounding box center [126, 128] width 252 height 256
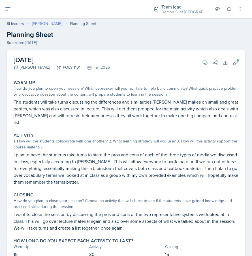
click at [47, 26] on link "[PERSON_NAME]" at bounding box center [47, 24] width 30 height 6
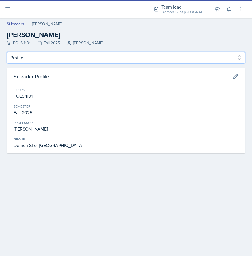
click at [59, 55] on select "Profile Planning Sheets Observation Forms Uploads" at bounding box center [126, 58] width 239 height 12
select select "Uploads"
click at [7, 52] on select "Profile Planning Sheets Observation Forms Uploads" at bounding box center [126, 58] width 239 height 12
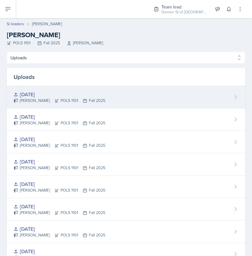
click at [48, 94] on div "10-07-25" at bounding box center [60, 94] width 92 height 8
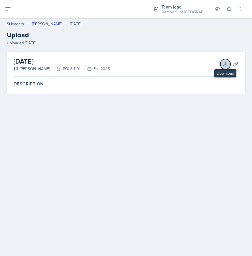
click at [222, 60] on button "Download" at bounding box center [225, 64] width 10 height 10
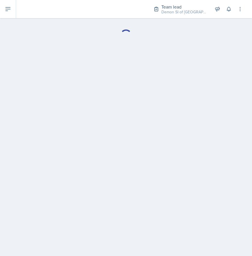
select select "Uploads"
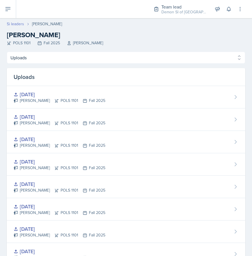
click at [20, 26] on link "Si leaders" at bounding box center [15, 24] width 17 height 6
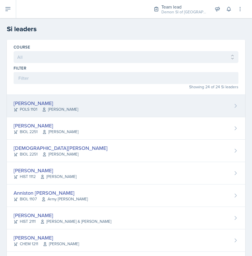
click at [38, 104] on div "[PERSON_NAME]" at bounding box center [46, 103] width 65 height 8
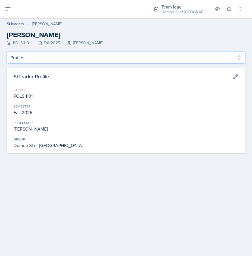
click at [34, 56] on select "Profile Planning Sheets Observation Forms Uploads" at bounding box center [126, 58] width 239 height 12
select select "Planning Sheets"
click at [7, 52] on select "Profile Planning Sheets Observation Forms Uploads" at bounding box center [126, 58] width 239 height 12
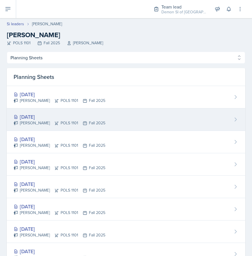
click at [33, 119] on div "[DATE]" at bounding box center [60, 117] width 92 height 8
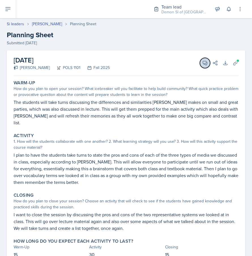
click at [205, 65] on icon at bounding box center [205, 63] width 6 height 6
click at [0, 0] on section "Comments Send" at bounding box center [0, 0] width 0 height 0
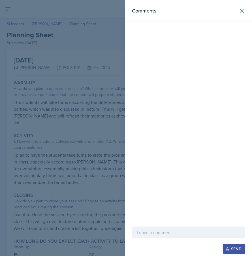
click at [180, 230] on p at bounding box center [189, 232] width 104 height 7
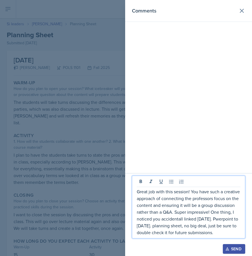
click at [83, 141] on div at bounding box center [126, 128] width 252 height 256
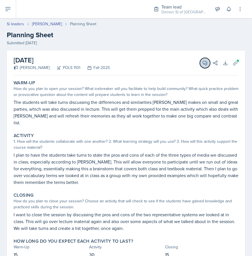
click at [205, 58] on button "View Comments" at bounding box center [205, 63] width 10 height 10
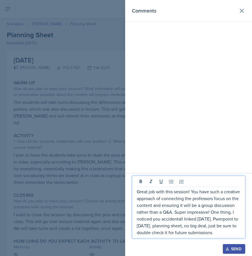
click at [176, 209] on p "Great job with this session! You have such a creative approach of connecting th…" at bounding box center [189, 212] width 104 height 48
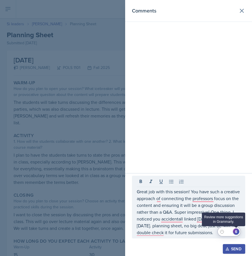
click at [237, 232] on div "6" at bounding box center [236, 231] width 6 height 6
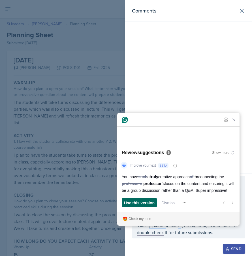
click at [149, 203] on span "Use this version" at bounding box center [139, 203] width 31 height 6
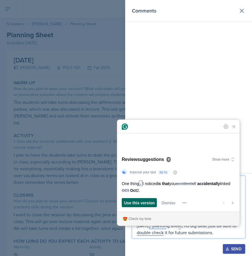
scroll to position [18, 0]
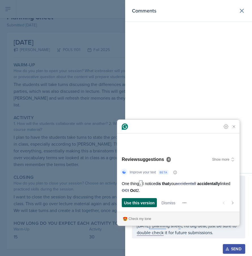
click at [149, 202] on span "Use this version" at bounding box center [139, 203] width 31 height 6
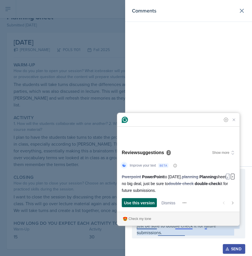
click at [149, 202] on span "Use this version" at bounding box center [139, 203] width 31 height 6
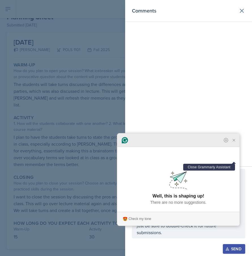
click at [237, 143] on icon "Close Grammarly Assistant" at bounding box center [234, 140] width 7 height 7
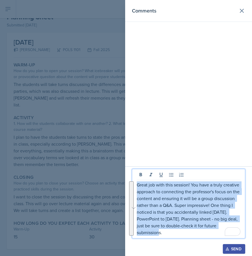
drag, startPoint x: 164, startPoint y: 234, endPoint x: 116, endPoint y: 168, distance: 81.3
click at [116, 168] on div "Comments Great job with this session! You have a truly creative approach to con…" at bounding box center [126, 128] width 252 height 256
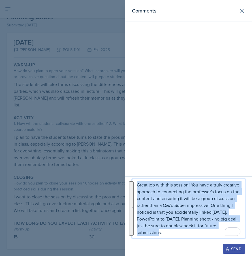
copy p "Great job with this session! You have a truly creative approach to connecting t…"
click at [230, 245] on button "Send" at bounding box center [234, 249] width 22 height 10
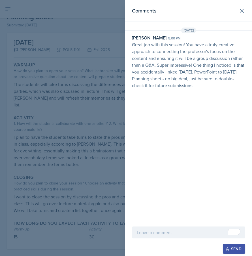
click at [52, 56] on div at bounding box center [126, 128] width 252 height 256
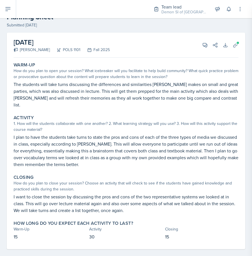
scroll to position [0, 0]
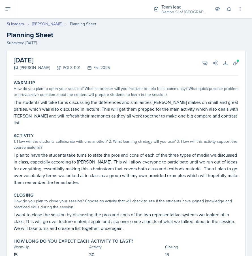
click at [37, 22] on link "[PERSON_NAME]" at bounding box center [47, 24] width 30 height 6
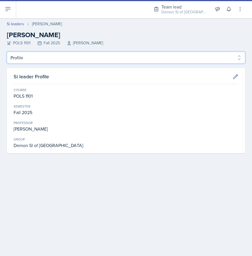
click at [41, 57] on select "Profile Planning Sheets Observation Forms Uploads" at bounding box center [126, 58] width 239 height 12
click at [7, 52] on select "Profile Planning Sheets Observation Forms Uploads" at bounding box center [126, 58] width 239 height 12
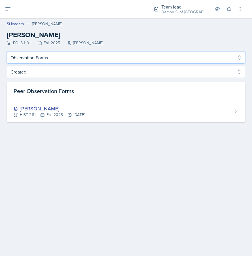
click at [40, 57] on select "Profile Planning Sheets Observation Forms Uploads" at bounding box center [126, 58] width 239 height 12
select select "Planning Sheets"
click at [7, 52] on select "Profile Planning Sheets Observation Forms Uploads" at bounding box center [126, 58] width 239 height 12
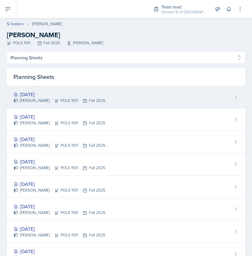
click at [35, 94] on div "[DATE]" at bounding box center [60, 94] width 92 height 8
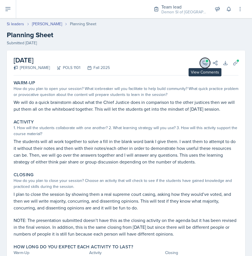
click at [205, 62] on icon at bounding box center [205, 63] width 6 height 6
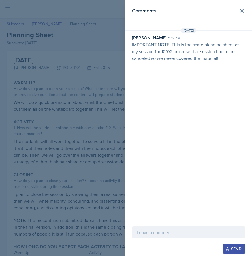
click at [152, 231] on p at bounding box center [189, 232] width 104 height 7
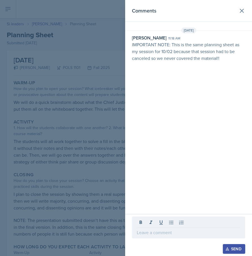
click at [137, 131] on div "Comments Oct 5th, 2025 Malk Almimar 11:18 am IMPORTANT NOTE: This is the same p…" at bounding box center [188, 107] width 127 height 214
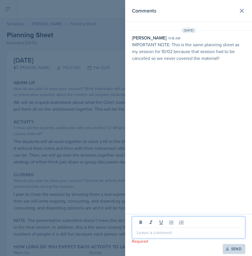
click at [149, 230] on p at bounding box center [189, 232] width 104 height 7
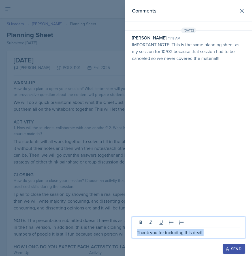
drag, startPoint x: 210, startPoint y: 234, endPoint x: 97, endPoint y: 224, distance: 113.3
click at [97, 224] on div "Comments Oct 5th, 2025 Malk Almimar 11:18 am IMPORTANT NOTE: This is the same p…" at bounding box center [126, 128] width 252 height 256
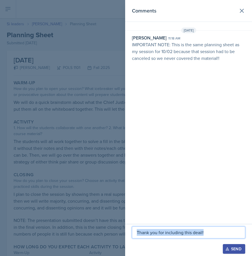
copy p "Thank you for including this deail!"
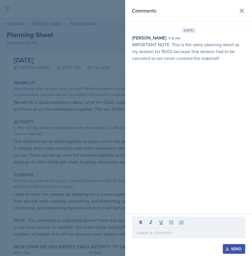
click at [80, 155] on div at bounding box center [126, 128] width 252 height 256
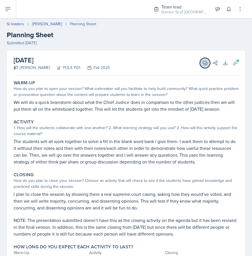
click at [204, 65] on icon at bounding box center [205, 63] width 6 height 6
click at [0, 0] on section "Comments Oct 5th, 2025 Malk Almimar 11:18 am IMPORTANT NOTE: This is the same p…" at bounding box center [0, 0] width 0 height 0
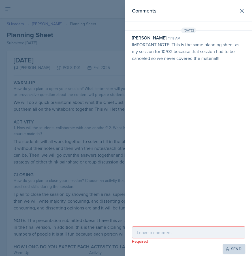
click at [155, 236] on div at bounding box center [188, 232] width 113 height 12
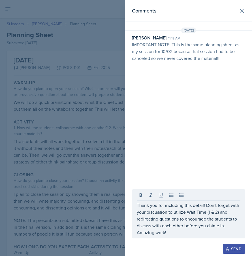
click at [236, 248] on div "Send" at bounding box center [234, 248] width 15 height 5
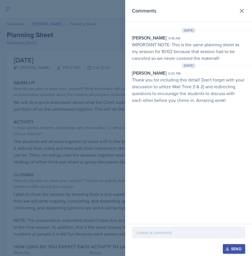
click at [29, 185] on div at bounding box center [126, 128] width 252 height 256
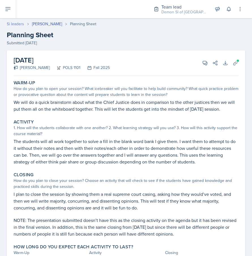
click at [18, 24] on link "Si leaders" at bounding box center [15, 24] width 17 height 6
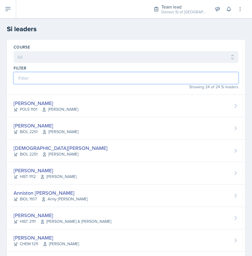
click at [48, 75] on input at bounding box center [126, 78] width 225 height 12
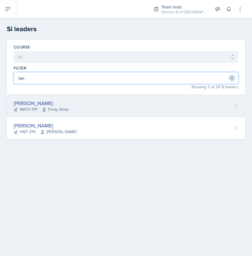
type input "lan"
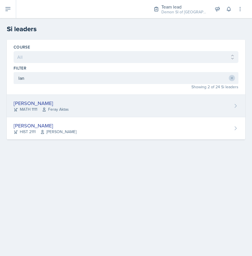
click at [33, 101] on div "[PERSON_NAME]" at bounding box center [41, 103] width 55 height 8
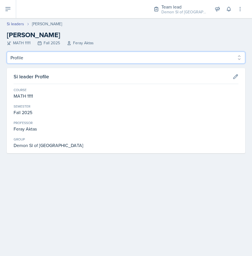
click at [51, 60] on select "Profile Planning Sheets Observation Forms Uploads" at bounding box center [126, 58] width 239 height 12
select select "Planning Sheets"
click at [7, 52] on select "Profile Planning Sheets Observation Forms Uploads" at bounding box center [126, 58] width 239 height 12
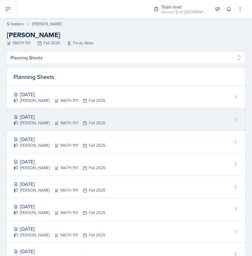
click at [44, 126] on div "Oct 6th, 2025 LaNiesha Sparks MATH 1111 Fall 2025" at bounding box center [126, 119] width 239 height 22
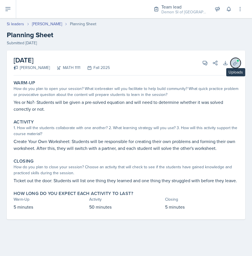
click at [236, 61] on icon at bounding box center [236, 63] width 6 height 6
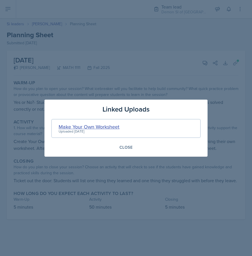
click at [104, 125] on div "Make Your Own Worksheet" at bounding box center [89, 127] width 61 height 8
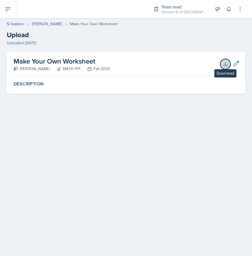
click at [225, 66] on icon at bounding box center [226, 64] width 4 height 4
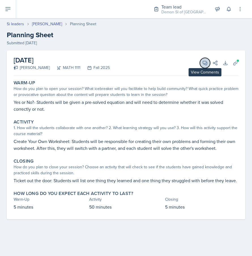
click at [204, 63] on icon at bounding box center [205, 63] width 4 height 4
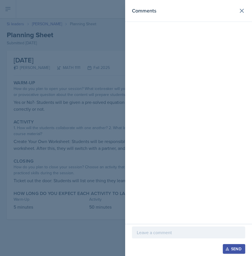
click at [150, 228] on div at bounding box center [188, 232] width 113 height 12
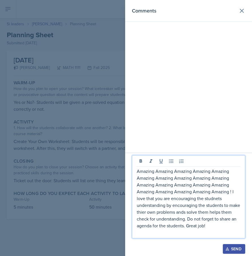
click at [216, 197] on p "Amazing Amazing Amazing Amazing Amazing Amazing Amazing Amazing Amazing Amazing…" at bounding box center [189, 197] width 104 height 61
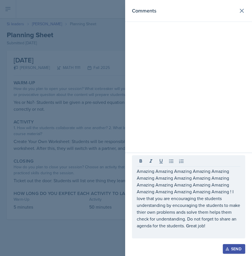
click at [90, 179] on div at bounding box center [126, 128] width 252 height 256
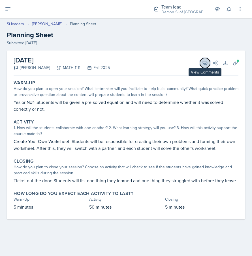
click at [205, 61] on icon at bounding box center [205, 63] width 4 height 4
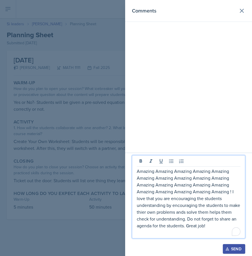
click at [187, 192] on p "Amazing Amazing Amazing Amazing Amazing Amazing Amazing Amazing Amazing Amazing…" at bounding box center [189, 197] width 104 height 61
click at [235, 233] on div "3" at bounding box center [236, 231] width 7 height 7
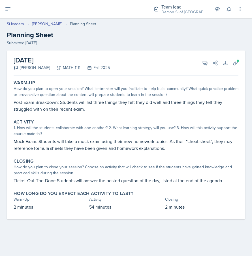
click at [237, 68] on div "[DATE] [PERSON_NAME] MATH 1111 Fall 2025 View Comments Comments Send Share Down…" at bounding box center [126, 62] width 225 height 25
click at [237, 60] on span at bounding box center [237, 60] width 3 height 3
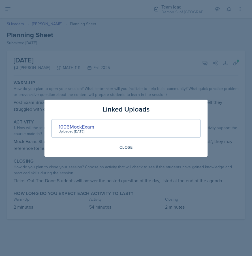
click at [86, 124] on div "1006MockExam" at bounding box center [77, 127] width 36 height 8
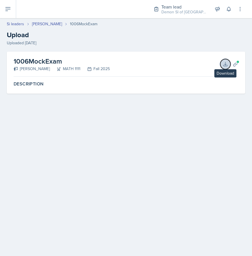
click at [222, 65] on button "Download" at bounding box center [225, 64] width 10 height 10
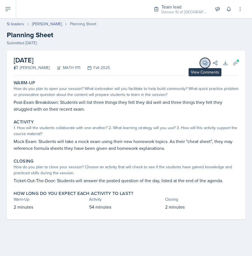
click at [204, 61] on icon at bounding box center [205, 63] width 6 height 6
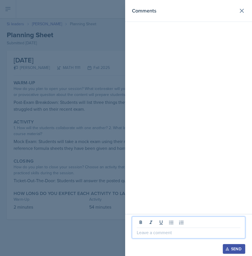
click at [154, 233] on p at bounding box center [189, 232] width 104 height 7
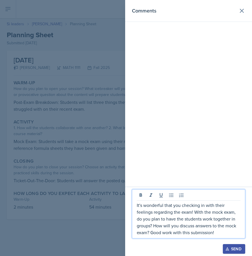
click at [96, 180] on div at bounding box center [126, 128] width 252 height 256
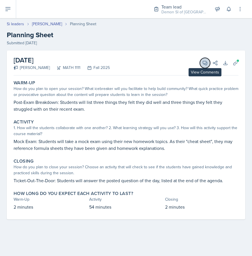
click at [204, 65] on icon at bounding box center [205, 63] width 6 height 6
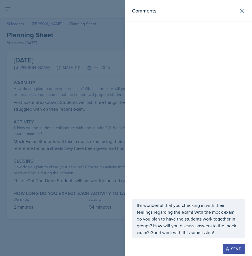
click at [174, 213] on p "It's wonderful that you checking in with their feelings regarding the exam! Wit…" at bounding box center [189, 218] width 104 height 34
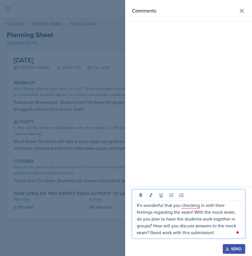
click at [233, 226] on p "It's wonderful that you checking in with their feelings regarding the exam! Wit…" at bounding box center [189, 218] width 104 height 34
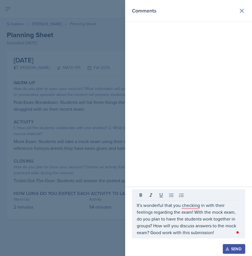
click at [238, 232] on div "Open Grammarly. 1 suggestions." at bounding box center [237, 232] width 3 height 3
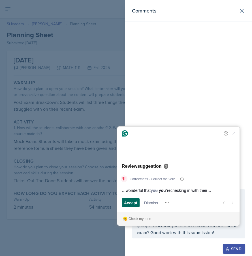
click at [131, 206] on div "Accept" at bounding box center [130, 202] width 13 height 9
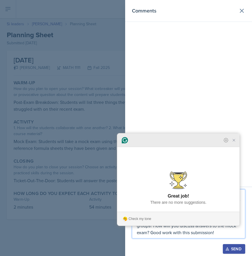
click at [235, 143] on icon "Close Grammarly Assistant" at bounding box center [234, 140] width 7 height 7
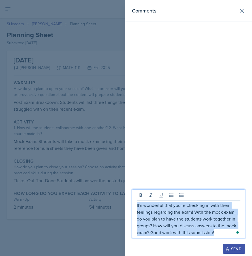
drag, startPoint x: 222, startPoint y: 233, endPoint x: 98, endPoint y: 185, distance: 132.5
click at [98, 185] on div "Comments It's wonderful that you're checking in with their feelings regarding t…" at bounding box center [126, 128] width 252 height 256
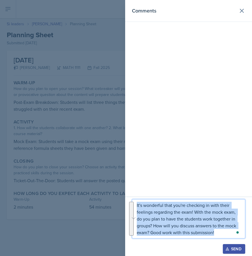
copy p "It's wonderful that you're checking in with their feelings regarding the exam! …"
click at [235, 252] on button "Send" at bounding box center [234, 249] width 22 height 10
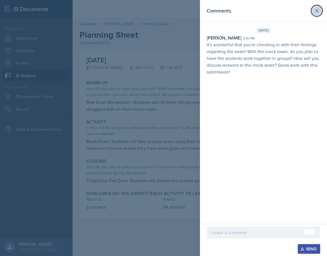
click at [252, 12] on icon at bounding box center [316, 10] width 7 height 7
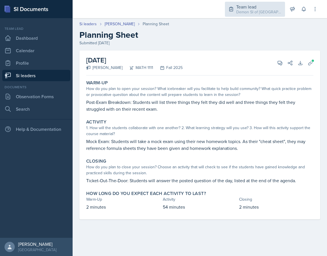
click at [252, 8] on div "Team lead" at bounding box center [258, 6] width 45 height 7
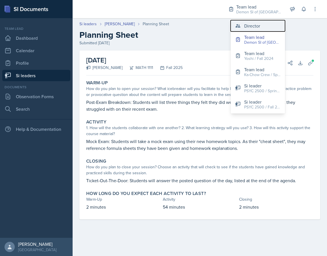
click at [248, 27] on div "Director" at bounding box center [252, 25] width 16 height 7
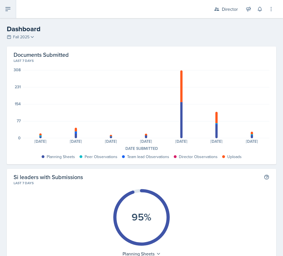
click at [4, 6] on button at bounding box center [8, 9] width 16 height 18
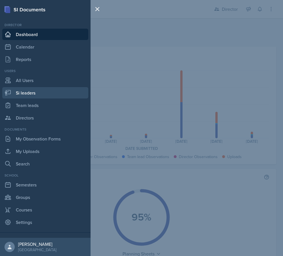
click at [23, 90] on link "Si leaders" at bounding box center [45, 92] width 86 height 11
select select "2bed604d-1099-4043-b1bc-2365e8740244"
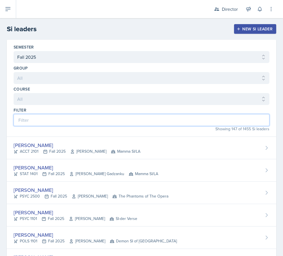
click at [64, 117] on input at bounding box center [142, 120] width 256 height 12
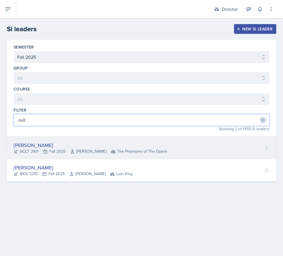
type input "mill"
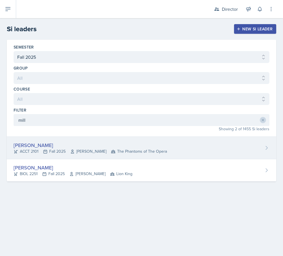
click at [35, 148] on div "Milla Eldridge" at bounding box center [91, 145] width 154 height 8
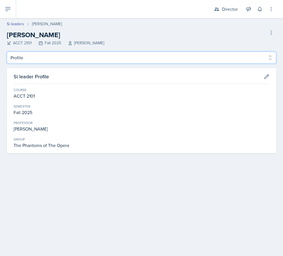
click at [31, 58] on select "Profile Planning Sheets Observation Forms Uploads" at bounding box center [142, 58] width 270 height 12
select select "Planning Sheets"
click at [7, 52] on select "Profile Planning Sheets Observation Forms Uploads" at bounding box center [142, 58] width 270 height 12
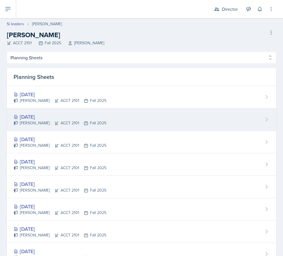
click at [38, 117] on div "[DATE]" at bounding box center [60, 117] width 93 height 8
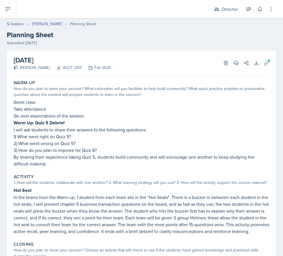
drag, startPoint x: 118, startPoint y: 204, endPoint x: 14, endPoint y: 84, distance: 159.3
click at [14, 84] on div "Warm-Up How do you plan to open your session? What icebreaker will you facilita…" at bounding box center [142, 197] width 256 height 238
copy div "Warm-Up How do you plan to open your session? What icebreaker will you facilita…"
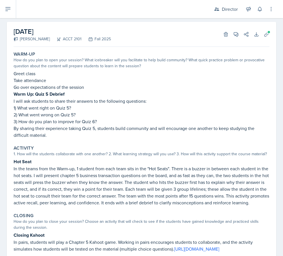
scroll to position [30, 0]
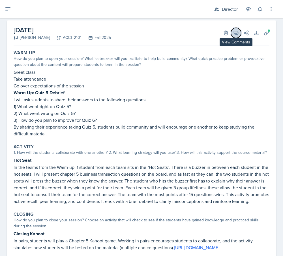
click at [239, 30] on span at bounding box center [238, 30] width 3 height 3
click at [0, 0] on section "Comments Send" at bounding box center [0, 0] width 0 height 0
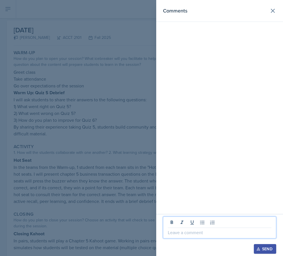
click at [207, 231] on p at bounding box center [220, 232] width 104 height 7
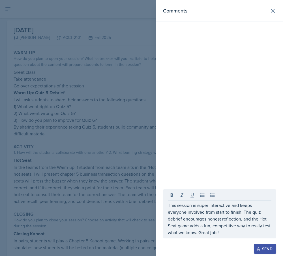
click at [119, 197] on div at bounding box center [141, 128] width 283 height 256
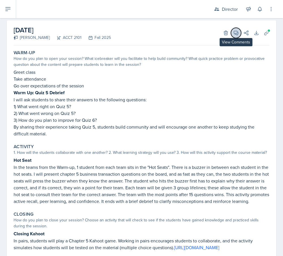
click at [237, 33] on icon at bounding box center [237, 33] width 6 height 6
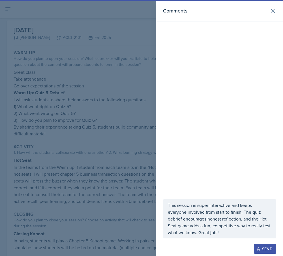
click at [218, 234] on p "This session is super interactive and keeps everyone involved from start to fin…" at bounding box center [220, 218] width 104 height 34
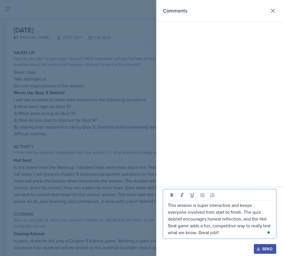
click at [224, 227] on p "This session is super interactive and keeps everyone involved from start to fin…" at bounding box center [220, 218] width 104 height 34
click at [252, 230] on div "This session is super interactive and keeps everyone involved from start to fin…" at bounding box center [219, 213] width 113 height 49
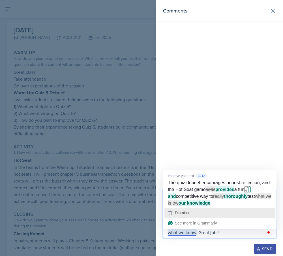
click at [188, 213] on span "Dismiss" at bounding box center [182, 212] width 14 height 5
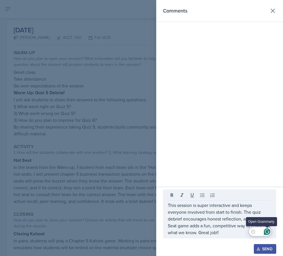
click at [252, 233] on icon "Open Grammarly. 0 Suggestions." at bounding box center [267, 231] width 6 height 6
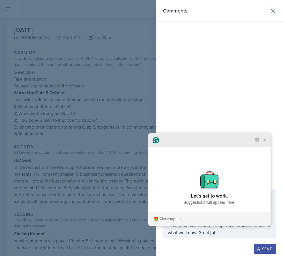
click at [252, 142] on icon "Close Grammarly Assistant" at bounding box center [265, 140] width 5 height 5
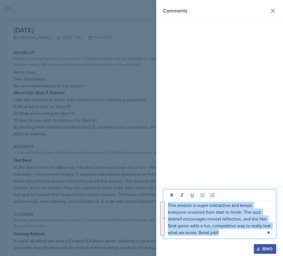
drag, startPoint x: 225, startPoint y: 232, endPoint x: 153, endPoint y: 200, distance: 79.2
click at [153, 200] on div "Comments This session is super interactive and keeps everyone involved from sta…" at bounding box center [141, 128] width 283 height 256
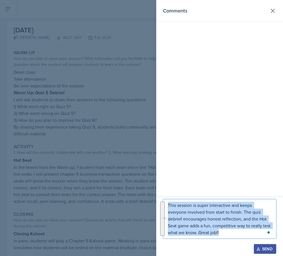
copy p "This session is super interactive and keeps everyone involved from start to fin…"
click at [252, 252] on button "Send" at bounding box center [265, 249] width 22 height 10
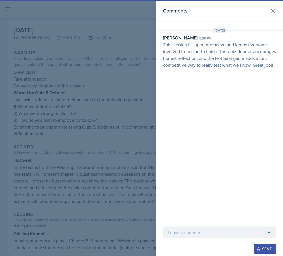
click at [114, 157] on div at bounding box center [141, 128] width 283 height 256
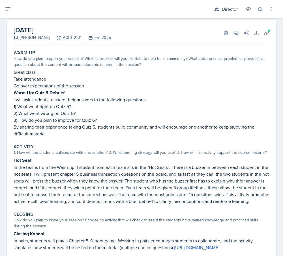
scroll to position [0, 0]
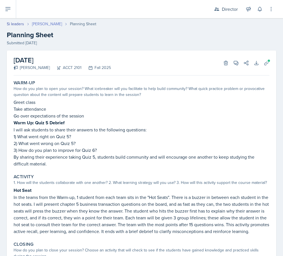
click at [42, 25] on link "Milla Eldridge" at bounding box center [47, 24] width 30 height 6
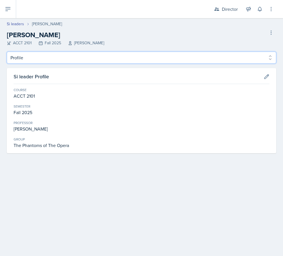
click at [51, 56] on select "Profile Planning Sheets Observation Forms Uploads" at bounding box center [142, 58] width 270 height 12
select select "Planning Sheets"
click at [7, 52] on select "Profile Planning Sheets Observation Forms Uploads" at bounding box center [142, 58] width 270 height 12
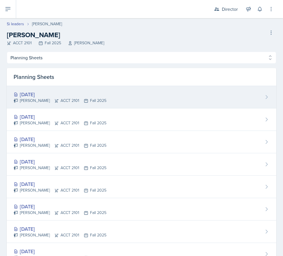
click at [63, 98] on div "Milla Eldridge ACCT 2101 Fall 2025" at bounding box center [60, 100] width 93 height 6
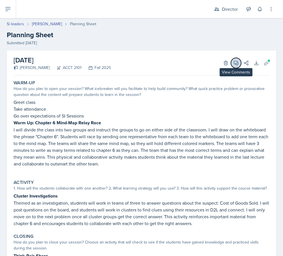
click at [238, 64] on icon at bounding box center [236, 63] width 4 height 4
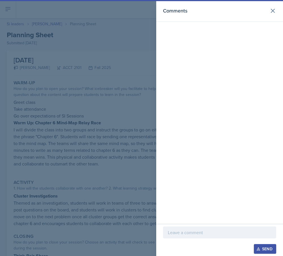
click at [201, 233] on p at bounding box center [220, 232] width 104 height 7
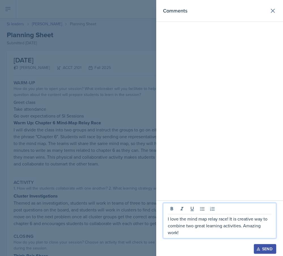
click at [252, 247] on div "Send" at bounding box center [265, 248] width 15 height 5
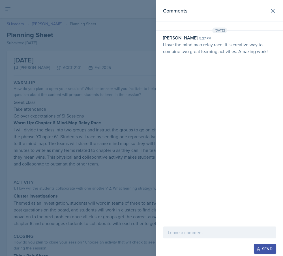
click at [135, 179] on div at bounding box center [141, 128] width 283 height 256
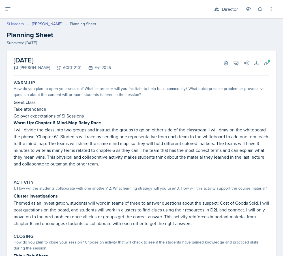
click at [11, 23] on link "Si leaders" at bounding box center [15, 24] width 17 height 6
select select "2bed604d-1099-4043-b1bc-2365e8740244"
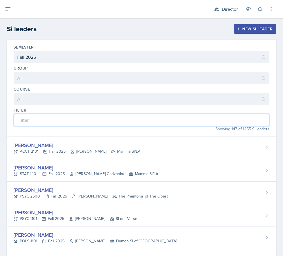
click at [46, 116] on input at bounding box center [142, 120] width 256 height 12
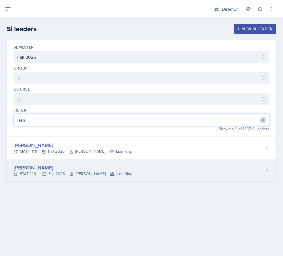
type input "ash"
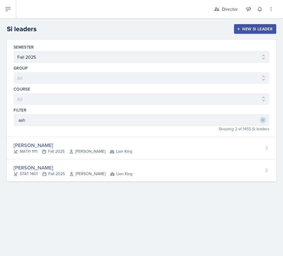
click at [33, 166] on div "Asha-Kaye Johnson" at bounding box center [73, 168] width 119 height 8
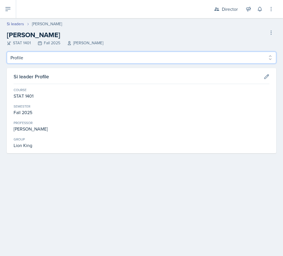
click at [44, 56] on select "Profile Planning Sheets Observation Forms Uploads" at bounding box center [142, 58] width 270 height 12
select select "Planning Sheets"
click at [7, 52] on select "Profile Planning Sheets Observation Forms Uploads" at bounding box center [142, 58] width 270 height 12
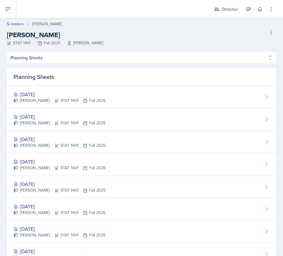
click at [40, 116] on div "[DATE]" at bounding box center [60, 117] width 92 height 8
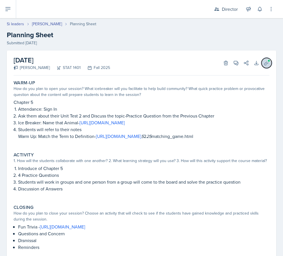
drag, startPoint x: 41, startPoint y: 68, endPoint x: 271, endPoint y: 62, distance: 229.3
click at [252, 62] on button "Uploads" at bounding box center [267, 63] width 10 height 10
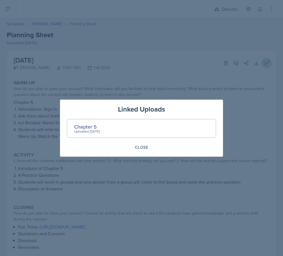
click at [83, 124] on div "Chapter 5" at bounding box center [87, 127] width 26 height 8
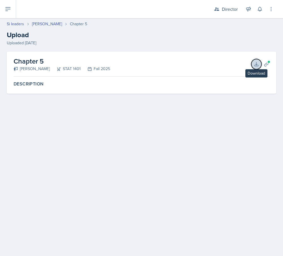
drag, startPoint x: 271, startPoint y: 62, endPoint x: 255, endPoint y: 63, distance: 15.9
click at [252, 63] on icon at bounding box center [257, 64] width 6 height 6
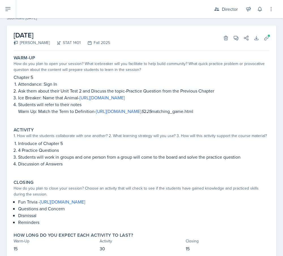
scroll to position [27, 0]
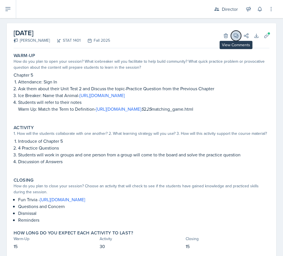
click at [234, 31] on button "View Comments" at bounding box center [236, 36] width 10 height 10
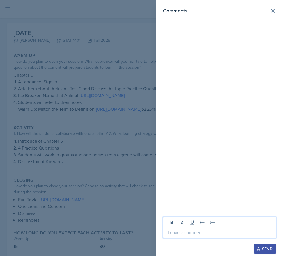
click at [189, 234] on p at bounding box center [220, 232] width 104 height 7
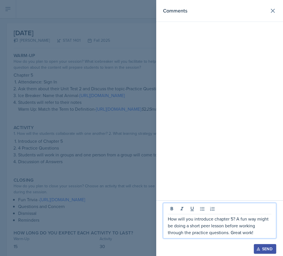
click at [130, 194] on div at bounding box center [141, 128] width 283 height 256
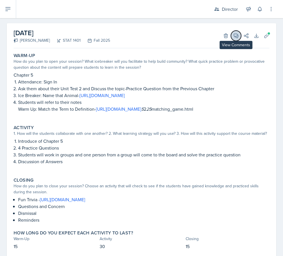
click at [239, 36] on icon at bounding box center [237, 36] width 6 height 6
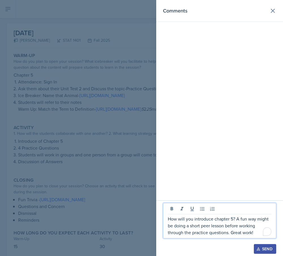
click at [207, 226] on p "How will you introduce chapter 5? A fun way might be doing a short peer lesson …" at bounding box center [220, 225] width 104 height 20
click at [252, 232] on html "SI Documents Director Dashboard Calendar Reports Users All Users Si leaders Tea…" at bounding box center [141, 128] width 283 height 256
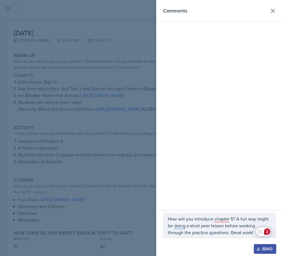
click at [252, 232] on div "2" at bounding box center [267, 231] width 6 height 6
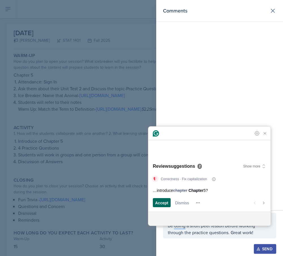
click at [162, 201] on span "Accept" at bounding box center [161, 203] width 13 height 6
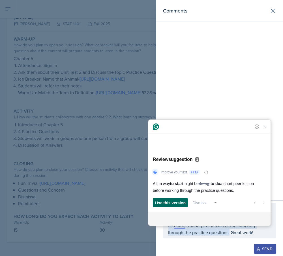
click at [167, 203] on span "Use this version" at bounding box center [170, 203] width 31 height 6
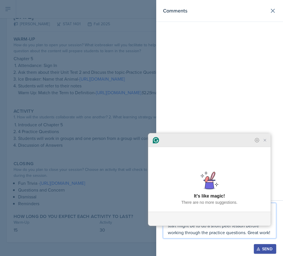
click at [252, 147] on div at bounding box center [210, 140] width 122 height 14
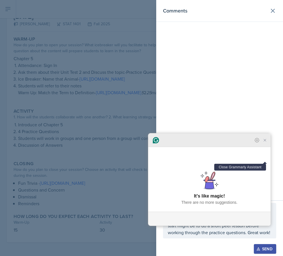
click at [252, 143] on icon "Close Grammarly Assistant" at bounding box center [265, 140] width 7 height 7
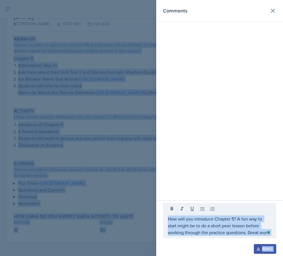
drag, startPoint x: 167, startPoint y: 218, endPoint x: 281, endPoint y: 275, distance: 127.0
click at [252, 255] on html "SI Documents Director Dashboard Calendar Reports Users All Users Si leaders Tea…" at bounding box center [141, 128] width 283 height 256
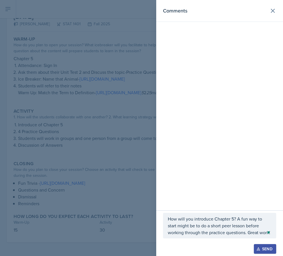
click at [206, 234] on p "How will you introduce Chapter 5? A fun way to start might be to do a short pee…" at bounding box center [220, 225] width 104 height 20
drag, startPoint x: 168, startPoint y: 219, endPoint x: 251, endPoint y: 228, distance: 83.5
click at [251, 228] on div "How will you introduce Chapter 5? A fun way to start might be to do a short pee…" at bounding box center [219, 220] width 113 height 35
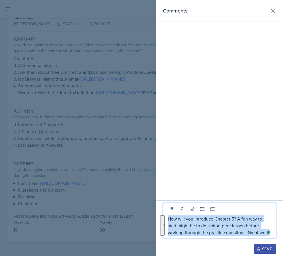
drag, startPoint x: 168, startPoint y: 218, endPoint x: 245, endPoint y: 243, distance: 81.2
click at [245, 243] on div "How will you introduce Chapter 5? A fun way to start might be to do a short pee…" at bounding box center [219, 223] width 113 height 41
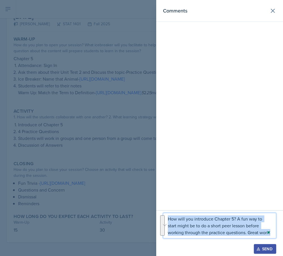
copy p "How will you introduce Chapter 5? A fun way to start might be to do a short pee…"
click at [252, 249] on div "Send" at bounding box center [265, 248] width 15 height 5
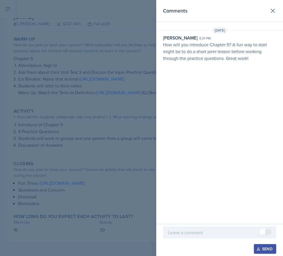
click at [60, 126] on div at bounding box center [141, 128] width 283 height 256
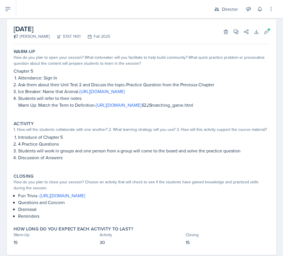
scroll to position [0, 0]
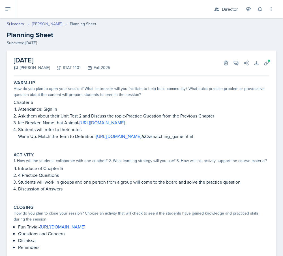
click at [44, 24] on link "Asha-Kaye Johnson" at bounding box center [47, 24] width 30 height 6
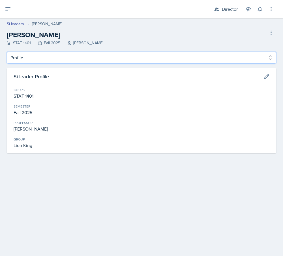
click at [46, 56] on select "Profile Planning Sheets Observation Forms Uploads" at bounding box center [142, 58] width 270 height 12
select select "Planning Sheets"
click at [7, 52] on select "Profile Planning Sheets Observation Forms Uploads" at bounding box center [142, 58] width 270 height 12
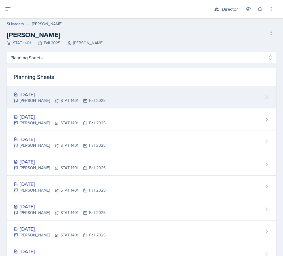
click at [38, 92] on div "[DATE]" at bounding box center [60, 94] width 92 height 8
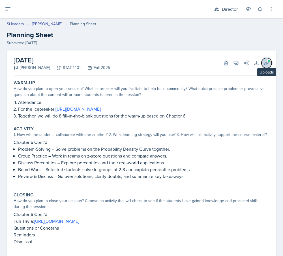
click at [252, 61] on span at bounding box center [269, 60] width 3 height 3
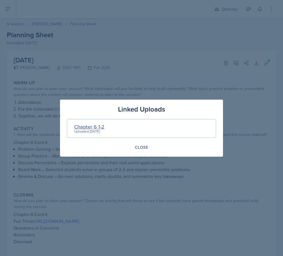
click at [86, 128] on div "Chapter 6 1-2" at bounding box center [89, 127] width 30 height 8
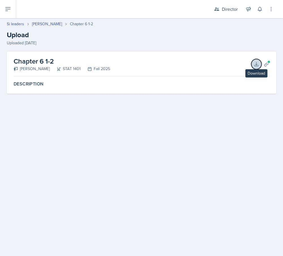
click at [252, 62] on icon at bounding box center [257, 64] width 6 height 6
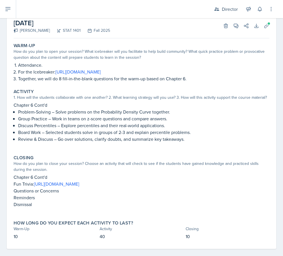
scroll to position [39, 0]
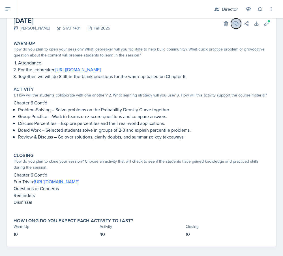
click at [237, 25] on icon at bounding box center [236, 24] width 4 height 4
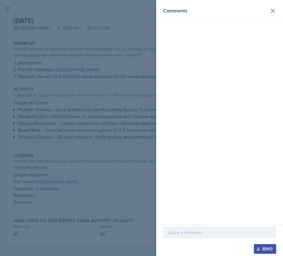
click at [237, 25] on section "Comments Send" at bounding box center [219, 128] width 127 height 256
click at [183, 236] on div at bounding box center [219, 232] width 113 height 12
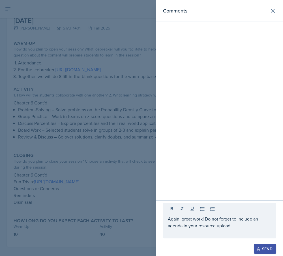
click at [252, 245] on button "Send" at bounding box center [265, 249] width 22 height 10
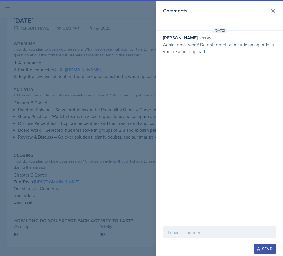
click at [110, 134] on div at bounding box center [141, 128] width 283 height 256
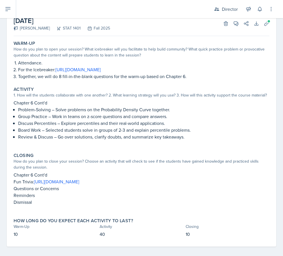
scroll to position [0, 0]
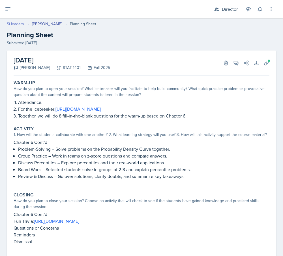
click at [17, 23] on link "Si leaders" at bounding box center [15, 24] width 17 height 6
select select "2bed604d-1099-4043-b1bc-2365e8740244"
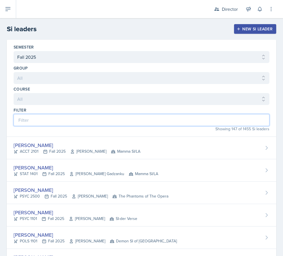
click at [50, 116] on input at bounding box center [142, 120] width 256 height 12
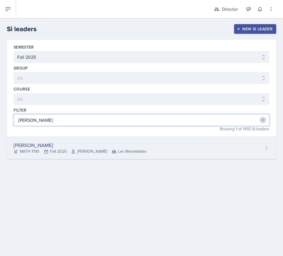
type input "ethan"
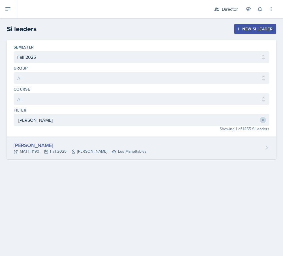
click at [27, 145] on div "Ethan Macdonald" at bounding box center [80, 145] width 133 height 8
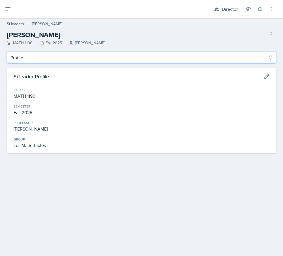
click at [41, 58] on select "Profile Planning Sheets Observation Forms Uploads" at bounding box center [142, 58] width 270 height 12
select select "Planning Sheets"
click at [7, 52] on select "Profile Planning Sheets Observation Forms Uploads" at bounding box center [142, 58] width 270 height 12
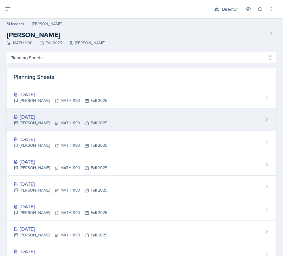
click at [48, 118] on div "Oct 8th, 2025" at bounding box center [61, 117] width 94 height 8
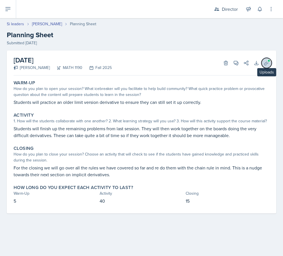
click at [252, 65] on icon at bounding box center [267, 63] width 6 height 6
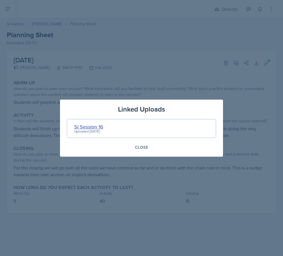
click at [101, 125] on div "SI Session 16" at bounding box center [88, 127] width 29 height 8
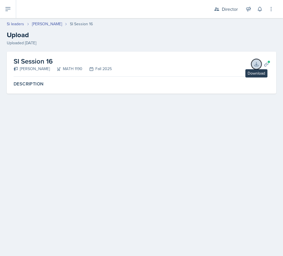
click at [252, 63] on icon at bounding box center [257, 64] width 6 height 6
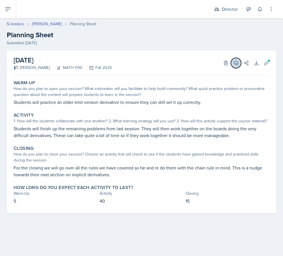
click at [236, 62] on icon at bounding box center [237, 63] width 6 height 6
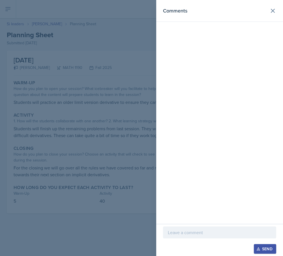
click at [236, 62] on section "Comments Send" at bounding box center [219, 128] width 127 height 256
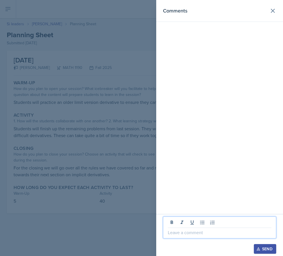
click at [175, 231] on p at bounding box center [220, 232] width 104 height 7
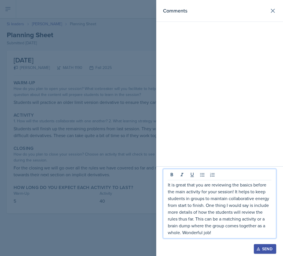
click at [132, 198] on div at bounding box center [141, 128] width 283 height 256
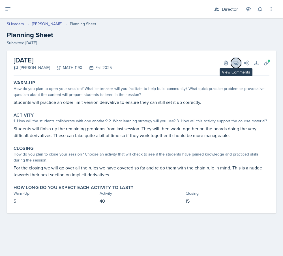
click at [237, 65] on icon at bounding box center [236, 63] width 4 height 4
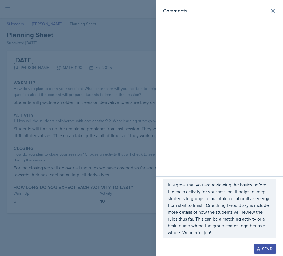
click at [211, 227] on p "It is great that you are reviewing the basics before the main activity for your…" at bounding box center [220, 208] width 104 height 54
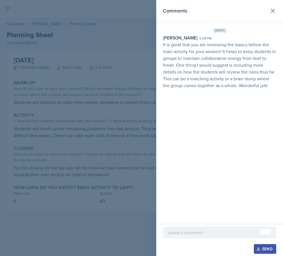
click at [68, 94] on div at bounding box center [141, 128] width 283 height 256
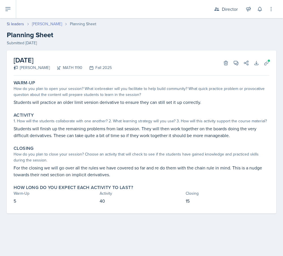
click at [45, 23] on link "[PERSON_NAME]" at bounding box center [47, 24] width 30 height 6
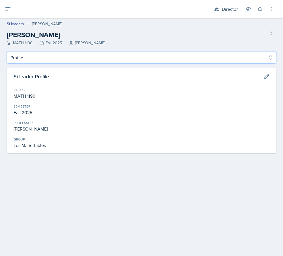
click at [22, 52] on select "Profile Planning Sheets Observation Forms Uploads" at bounding box center [142, 58] width 270 height 12
select select "Planning Sheets"
click at [7, 52] on select "Profile Planning Sheets Observation Forms Uploads" at bounding box center [142, 58] width 270 height 12
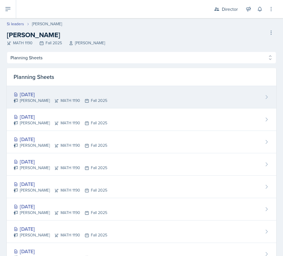
click at [35, 91] on div "[DATE]" at bounding box center [61, 94] width 94 height 8
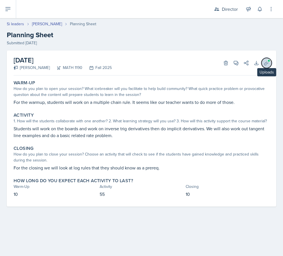
click at [270, 62] on button "Uploads" at bounding box center [267, 63] width 10 height 10
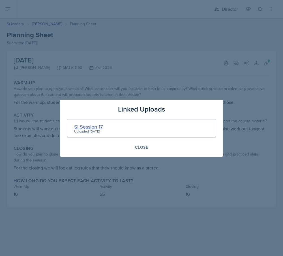
click at [94, 124] on div "SI Session 17" at bounding box center [88, 127] width 29 height 8
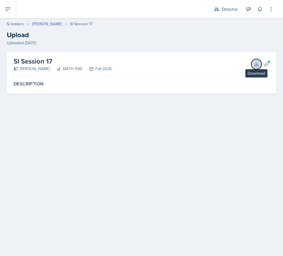
click at [256, 63] on icon at bounding box center [257, 64] width 6 height 6
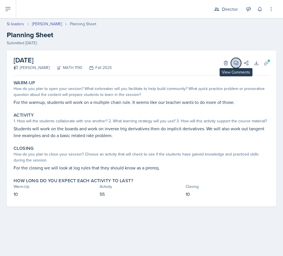
click at [237, 65] on icon at bounding box center [236, 63] width 4 height 4
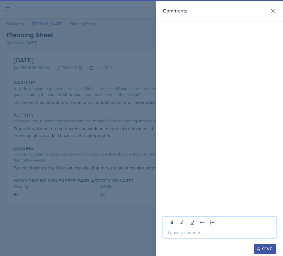
click at [203, 231] on p at bounding box center [220, 232] width 104 height 7
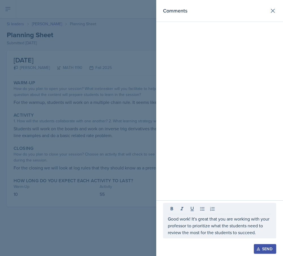
click at [263, 246] on div "Send" at bounding box center [265, 248] width 15 height 5
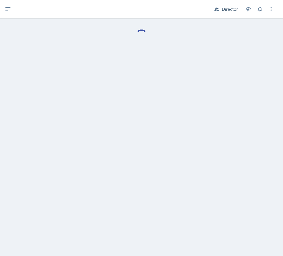
select select "Planning Sheets"
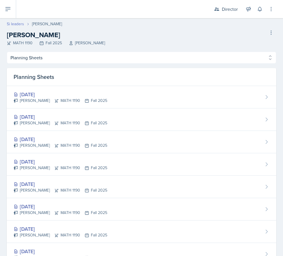
click at [14, 26] on link "Si leaders" at bounding box center [15, 24] width 17 height 6
select select "2bed604d-1099-4043-b1bc-2365e8740244"
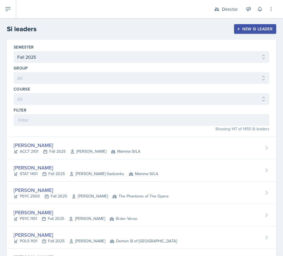
click at [18, 23] on header "Si leaders New Si leader" at bounding box center [141, 29] width 283 height 22
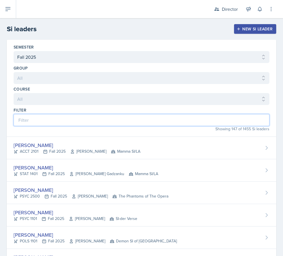
click at [36, 117] on input at bounding box center [142, 120] width 256 height 12
click at [44, 119] on input at bounding box center [142, 120] width 256 height 12
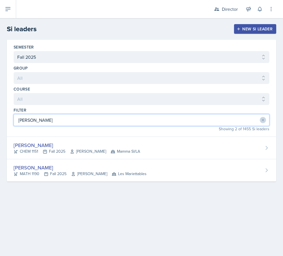
type input "kris"
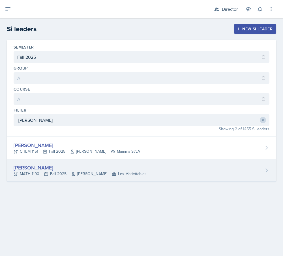
click at [21, 165] on div "[PERSON_NAME]" at bounding box center [80, 168] width 133 height 8
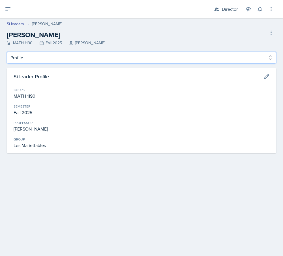
click at [44, 58] on select "Profile Planning Sheets Observation Forms Uploads" at bounding box center [142, 58] width 270 height 12
select select "Planning Sheets"
click at [7, 52] on select "Profile Planning Sheets Observation Forms Uploads" at bounding box center [142, 58] width 270 height 12
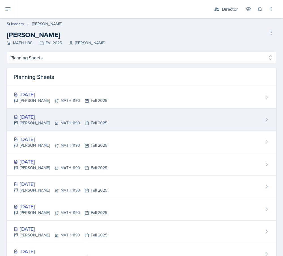
click at [46, 118] on div "[DATE]" at bounding box center [61, 117] width 94 height 8
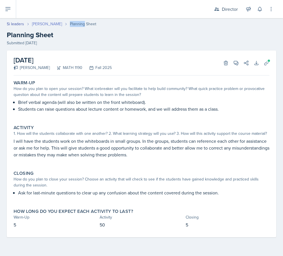
click at [42, 24] on link "[PERSON_NAME]" at bounding box center [47, 24] width 30 height 6
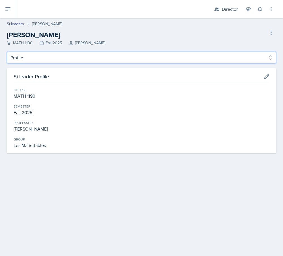
click at [71, 57] on select "Profile Planning Sheets Observation Forms Uploads" at bounding box center [142, 58] width 270 height 12
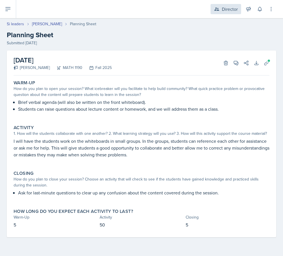
click at [225, 10] on div "Director" at bounding box center [230, 9] width 16 height 7
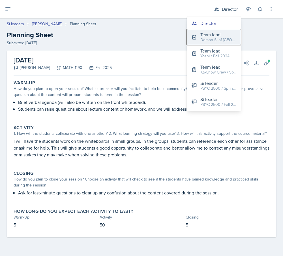
click at [212, 40] on div "Demon SI of [GEOGRAPHIC_DATA] / Fall 2025" at bounding box center [219, 40] width 36 height 6
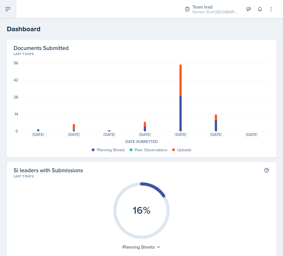
click at [9, 6] on icon at bounding box center [8, 9] width 7 height 7
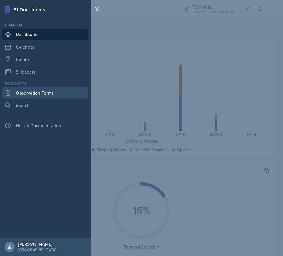
click at [34, 97] on link "Observation Forms" at bounding box center [45, 92] width 86 height 11
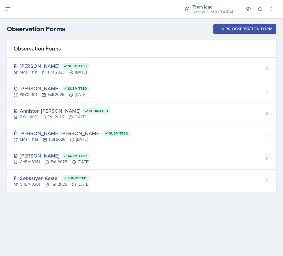
click at [238, 28] on div "New Observation Form" at bounding box center [245, 29] width 56 height 5
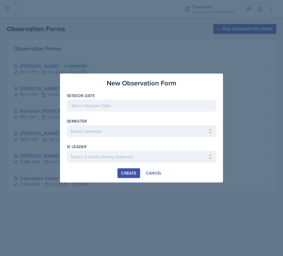
click at [109, 109] on div at bounding box center [142, 105] width 150 height 12
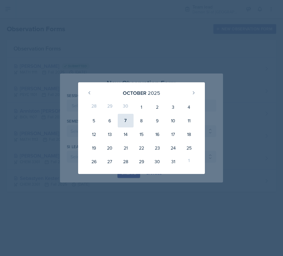
click at [127, 118] on div "7" at bounding box center [126, 121] width 16 height 14
type input "[DATE]"
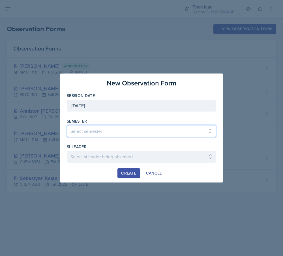
click at [101, 128] on select "Select semester All Spring 2021 Summer 2021 Spring 2022 Fall 2020 Fall 2021 Fal…" at bounding box center [142, 131] width 150 height 12
select select "2bed604d-1099-4043-b1bc-2365e8740244"
click at [67, 125] on select "Select semester All Spring 2021 Summer 2021 Spring 2022 Fall 2020 Fall 2021 Fal…" at bounding box center [142, 131] width 150 height 12
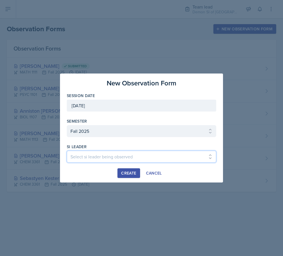
click at [111, 159] on select "Select si leader being observed Aditya Chauhan / MATH 1190 / Les Mariettables A…" at bounding box center [142, 156] width 150 height 12
select select "9a6e76b1-2fbc-4191-98b9-8872cd8aa94a"
click at [67, 150] on select "Select si leader being observed Aditya Chauhan / MATH 1190 / Les Mariettables A…" at bounding box center [142, 156] width 150 height 12
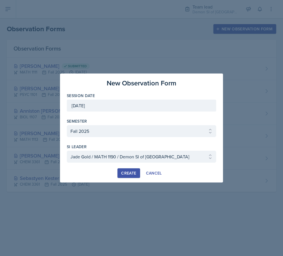
click at [125, 174] on div "Create" at bounding box center [128, 173] width 15 height 5
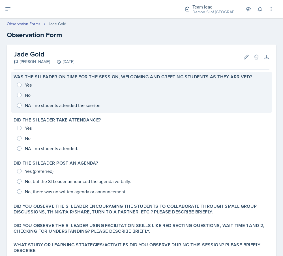
click at [27, 79] on label "Was the SI Leader on time for the session, welcoming and greeting students as t…" at bounding box center [133, 77] width 239 height 6
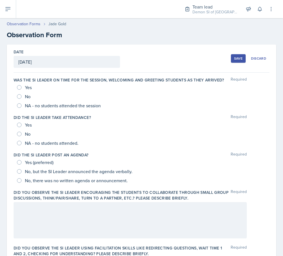
click at [28, 85] on span "Yes" at bounding box center [28, 87] width 7 height 6
click at [22, 85] on input "Yes" at bounding box center [19, 87] width 5 height 5
radio input "true"
click at [21, 124] on div "Yes" at bounding box center [25, 124] width 16 height 9
click at [33, 141] on span "NA - no students attended." at bounding box center [52, 143] width 54 height 6
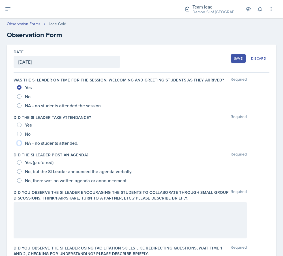
click at [22, 141] on input "NA - no students attended." at bounding box center [19, 143] width 5 height 5
radio input "true"
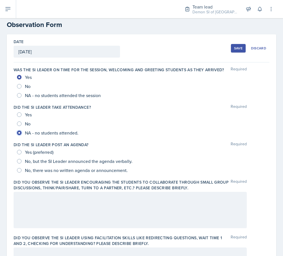
scroll to position [12, 0]
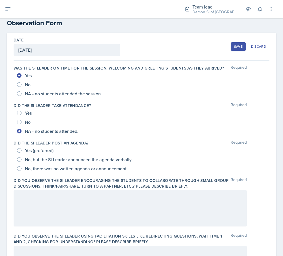
click at [26, 149] on span "Yes (preferred)" at bounding box center [39, 150] width 29 height 6
click at [22, 149] on input "Yes (preferred)" at bounding box center [19, 150] width 5 height 5
radio input "true"
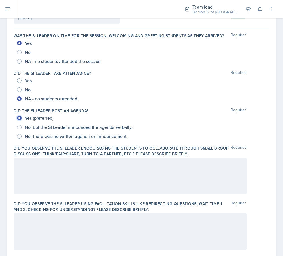
scroll to position [45, 0]
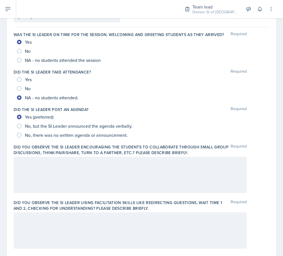
click at [35, 167] on div at bounding box center [131, 174] width 234 height 36
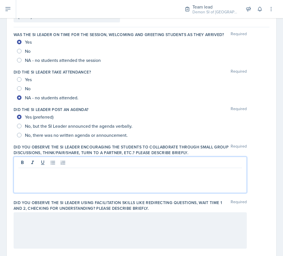
scroll to position [55, 0]
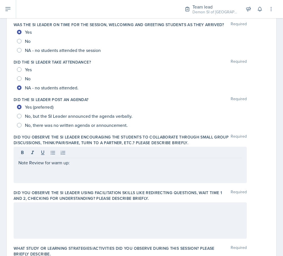
click at [51, 239] on div "Did you observe the SI Leader using facilitation skills like redirecting questi…" at bounding box center [142, 215] width 256 height 56
click at [51, 238] on div at bounding box center [131, 220] width 234 height 36
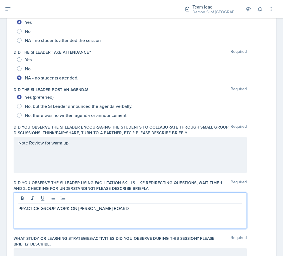
click at [85, 209] on p "PRACTICE GROUP WORK ON TH WHITE BOARD" at bounding box center [130, 208] width 224 height 7
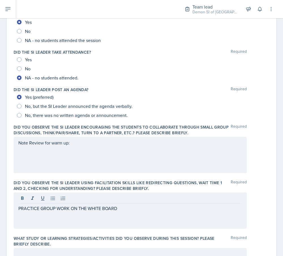
click at [138, 213] on div "PRACTICE GROUP WORK ON THE WHITE BOARD" at bounding box center [131, 210] width 234 height 36
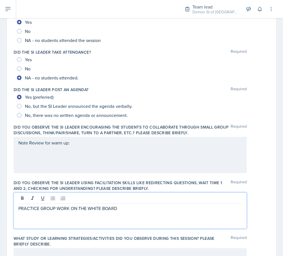
click at [122, 206] on p "PRACTICE GROUP WORK ON THE WHITE BOARD" at bounding box center [130, 208] width 224 height 7
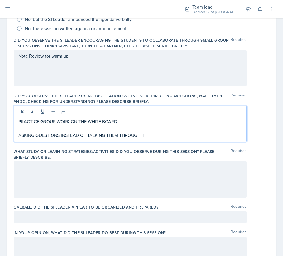
scroll to position [162, 0]
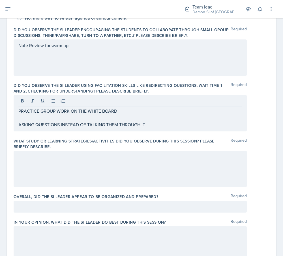
click at [9, 60] on div "Date October 7th, 2025 October 2025 28 29 30 1 2 3 4 5 6 7 8 9 10 11 12 13 14 1…" at bounding box center [142, 157] width 270 height 550
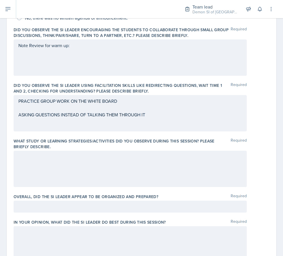
click at [68, 176] on div at bounding box center [131, 168] width 234 height 36
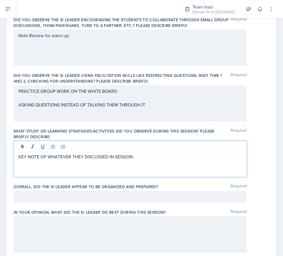
click at [68, 176] on div "KEY NOTE OF WHATEVER THEY DISCUSSED IN SESSION." at bounding box center [131, 159] width 234 height 36
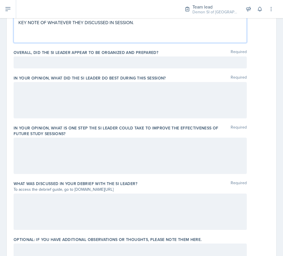
scroll to position [307, 0]
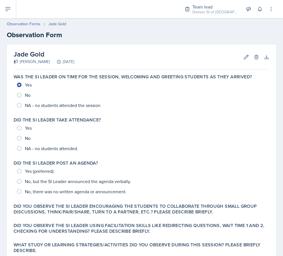
click at [27, 29] on div "Observation Forms Jade Gold Observation Form" at bounding box center [141, 30] width 283 height 19
click at [24, 25] on link "Observation Forms" at bounding box center [24, 24] width 34 height 6
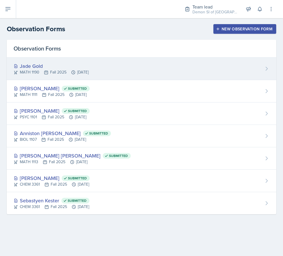
click at [49, 67] on div "Jade Gold" at bounding box center [51, 66] width 75 height 8
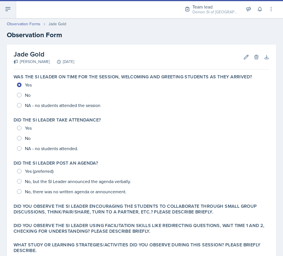
click at [8, 6] on icon at bounding box center [8, 9] width 7 height 7
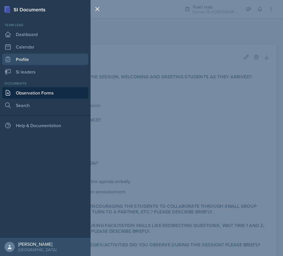
click at [28, 58] on link "Profile" at bounding box center [45, 59] width 86 height 11
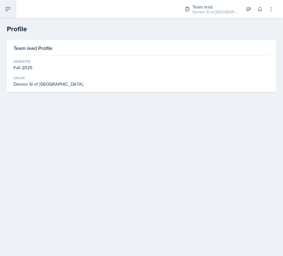
click at [13, 10] on button at bounding box center [8, 9] width 16 height 18
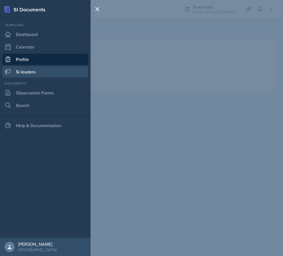
click at [33, 72] on link "Si leaders" at bounding box center [45, 71] width 86 height 11
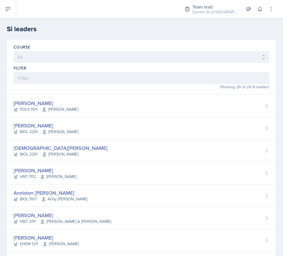
click at [48, 70] on div "Filter" at bounding box center [142, 68] width 256 height 6
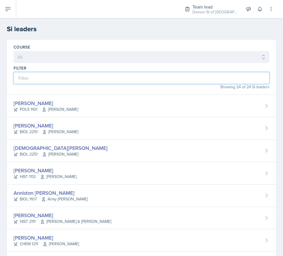
click at [47, 77] on input at bounding box center [142, 78] width 256 height 12
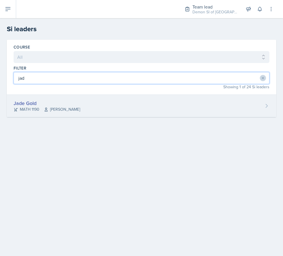
type input "jad"
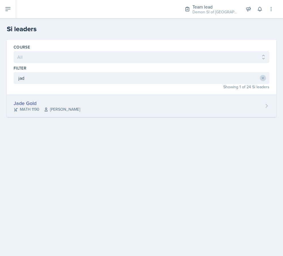
click at [25, 109] on div "MATH 1190 [PERSON_NAME]" at bounding box center [47, 109] width 67 height 6
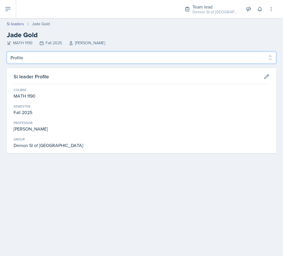
click at [40, 60] on select "Profile Planning Sheets Observation Forms Uploads" at bounding box center [142, 58] width 270 height 12
select select "Observation Forms"
click at [7, 52] on select "Profile Planning Sheets Observation Forms Uploads" at bounding box center [142, 58] width 270 height 12
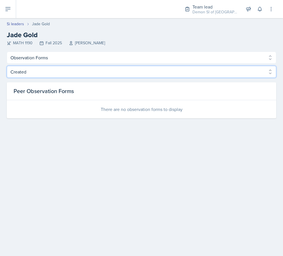
click at [41, 73] on select "Created Observed" at bounding box center [142, 72] width 270 height 12
select select "Observed"
click at [7, 66] on select "Created Observed" at bounding box center [142, 72] width 270 height 12
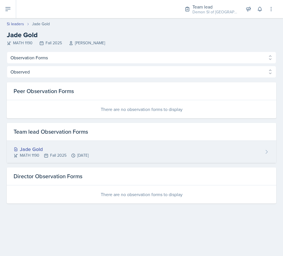
click at [33, 149] on div "Jade Gold" at bounding box center [51, 149] width 75 height 8
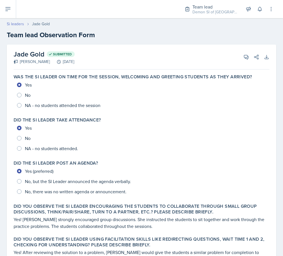
click at [15, 24] on link "Si leaders" at bounding box center [15, 24] width 17 height 6
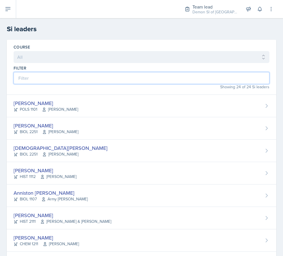
click at [57, 78] on input at bounding box center [142, 78] width 256 height 12
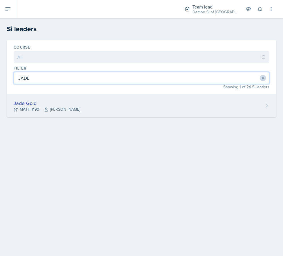
type input "JADE"
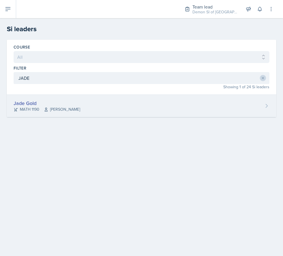
click at [15, 106] on div "Jade Gold" at bounding box center [47, 103] width 67 height 8
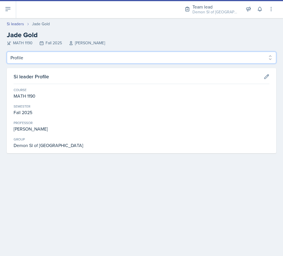
click at [34, 57] on select "Profile Planning Sheets Observation Forms Uploads" at bounding box center [142, 58] width 270 height 12
select select "Planning Sheets"
click at [7, 52] on select "Profile Planning Sheets Observation Forms Uploads" at bounding box center [142, 58] width 270 height 12
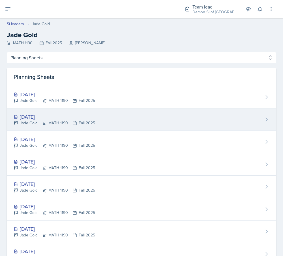
click at [49, 115] on div "[DATE]" at bounding box center [55, 117] width 82 height 8
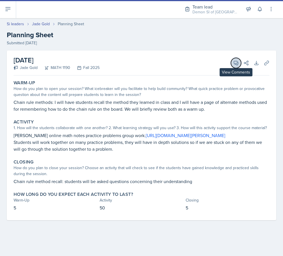
click at [232, 64] on button "View Comments" at bounding box center [236, 63] width 10 height 10
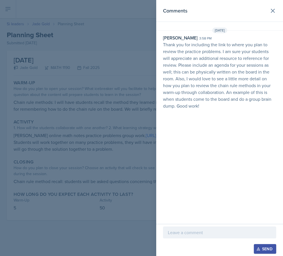
click at [108, 116] on div at bounding box center [141, 128] width 283 height 256
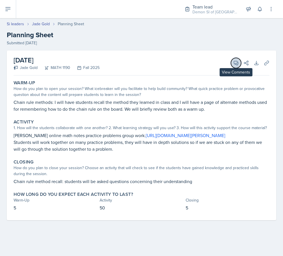
click at [232, 61] on button "View Comments" at bounding box center [236, 63] width 10 height 10
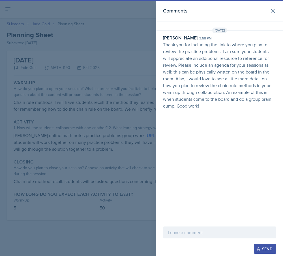
click at [83, 109] on div at bounding box center [141, 128] width 283 height 256
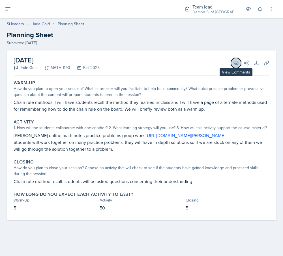
click at [237, 62] on icon at bounding box center [237, 63] width 6 height 6
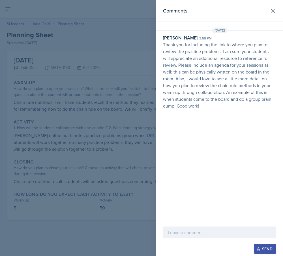
click at [184, 88] on p "Thank you for including the link to where you plan to review the practice probl…" at bounding box center [219, 75] width 113 height 68
drag, startPoint x: 132, startPoint y: 77, endPoint x: 129, endPoint y: 74, distance: 4.6
click at [129, 74] on div at bounding box center [141, 128] width 283 height 256
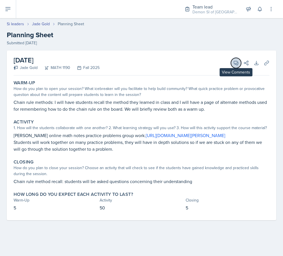
click at [234, 60] on icon at bounding box center [237, 63] width 6 height 6
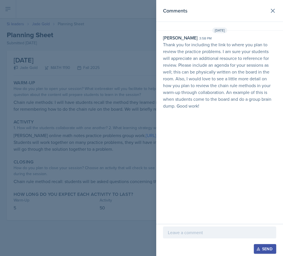
click at [217, 237] on div at bounding box center [219, 232] width 113 height 12
click at [273, 4] on header "Comments" at bounding box center [219, 11] width 127 height 22
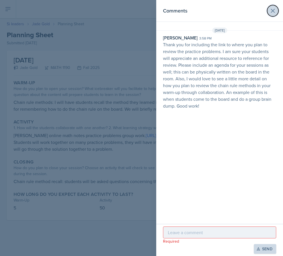
click at [271, 12] on icon at bounding box center [273, 10] width 7 height 7
